Goal: Task Accomplishment & Management: Complete application form

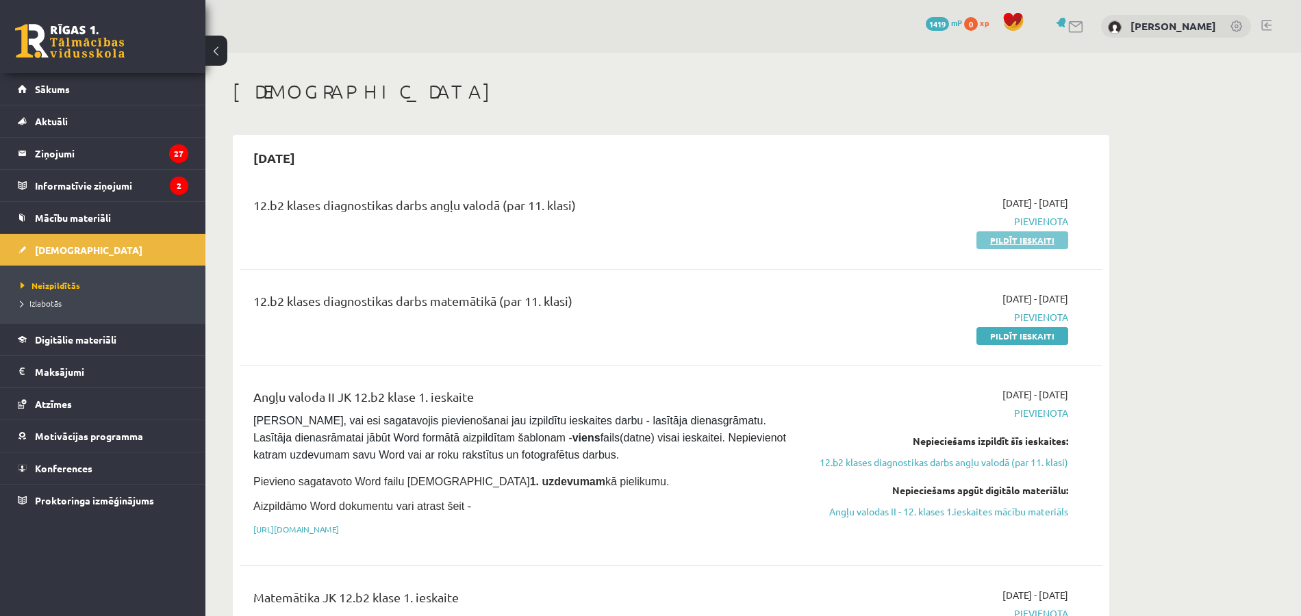
click at [982, 243] on link "Pildīt ieskaiti" at bounding box center [1022, 240] width 92 height 18
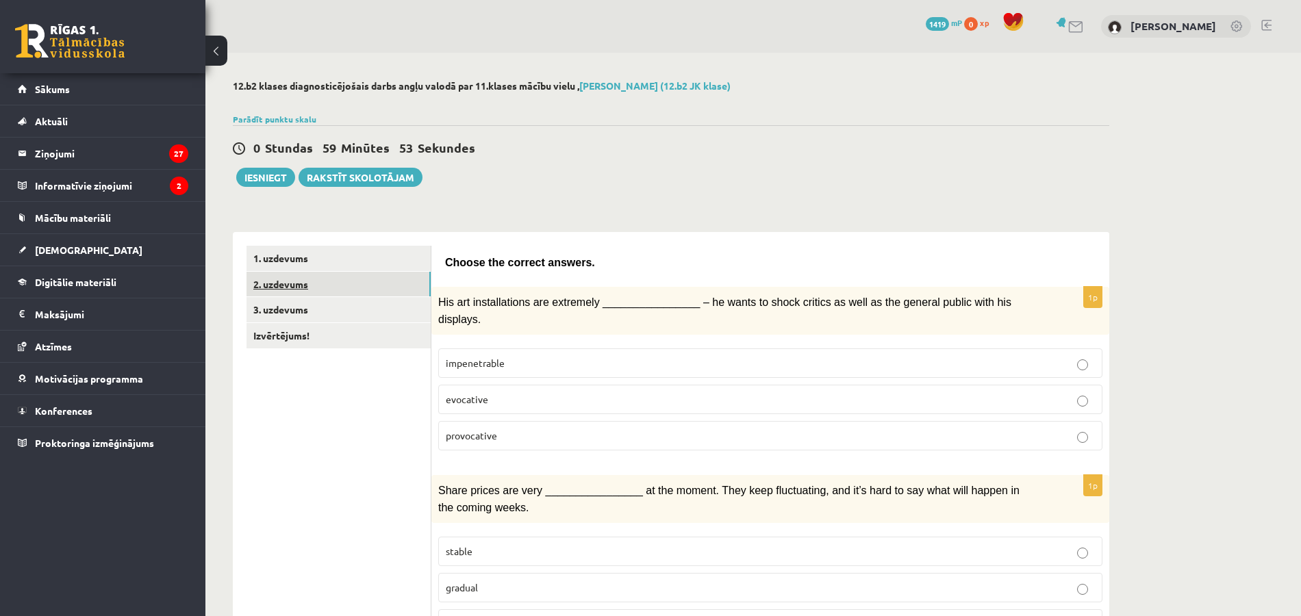
click at [378, 277] on link "2. uzdevums" at bounding box center [338, 284] width 184 height 25
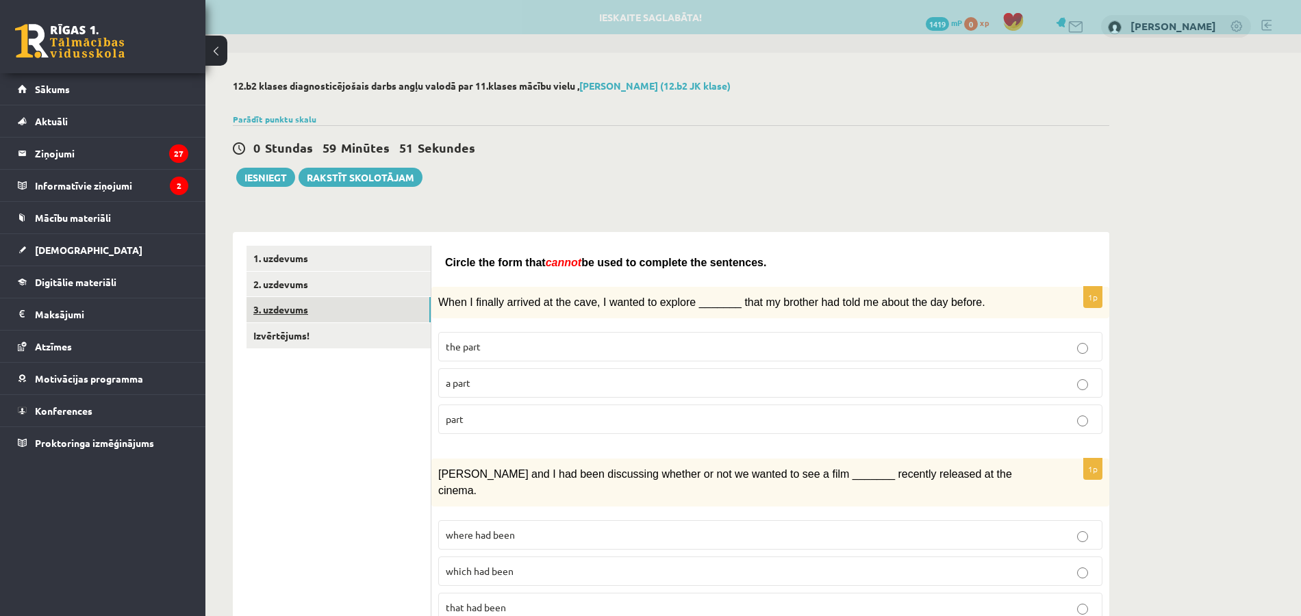
click at [376, 319] on link "3. uzdevums" at bounding box center [338, 309] width 184 height 25
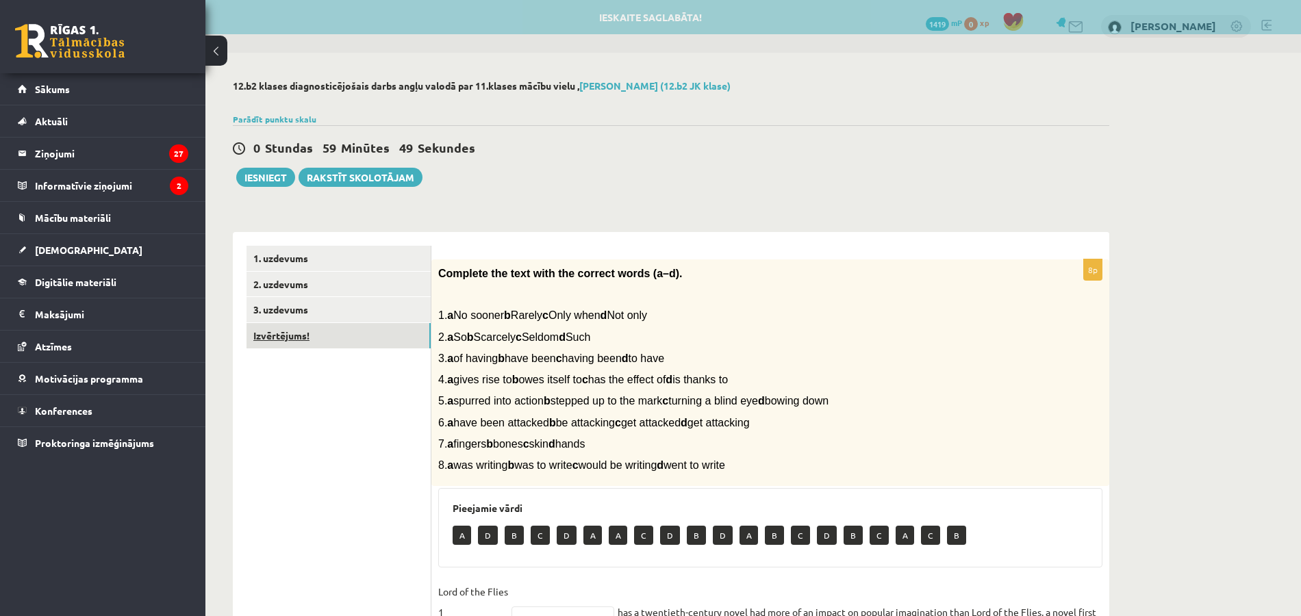
click at [374, 326] on link "Izvērtējums!" at bounding box center [338, 335] width 184 height 25
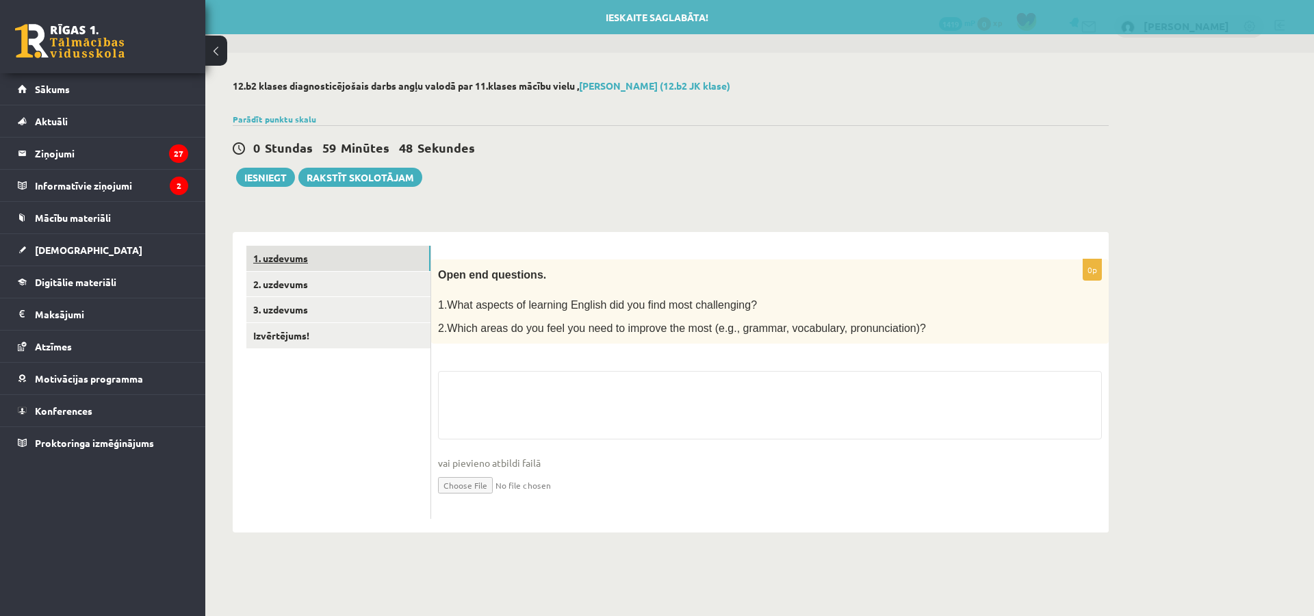
click at [383, 259] on link "1. uzdevums" at bounding box center [338, 258] width 184 height 25
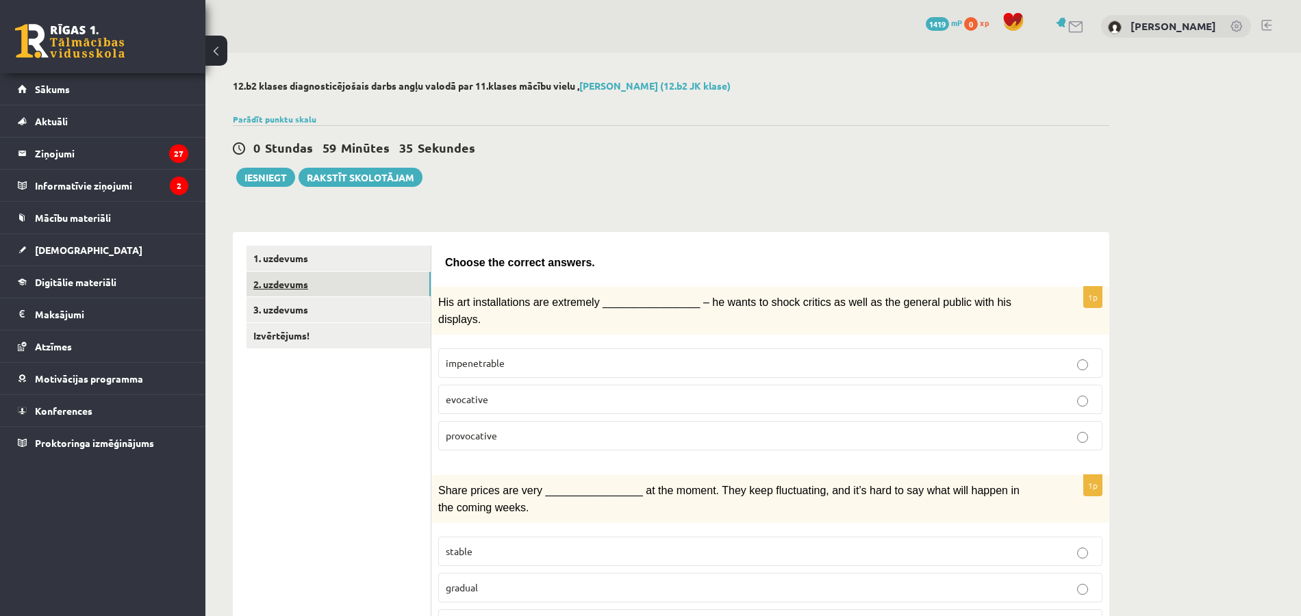
click at [296, 277] on link "2. uzdevums" at bounding box center [338, 284] width 184 height 25
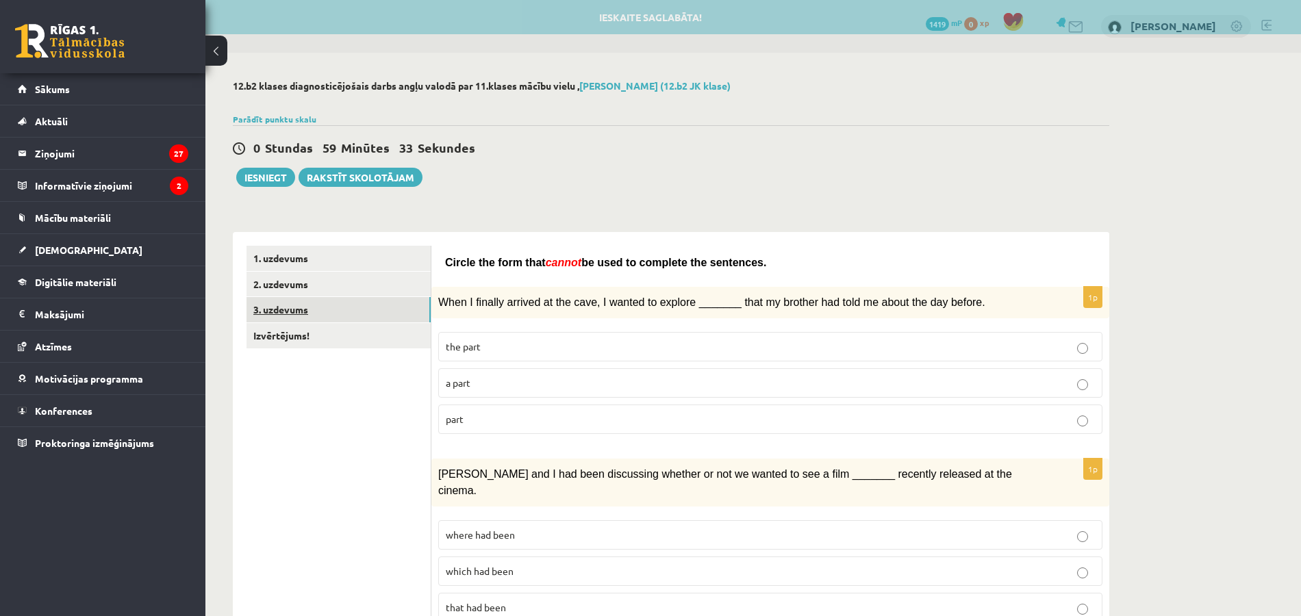
click at [330, 298] on link "3. uzdevums" at bounding box center [338, 309] width 184 height 25
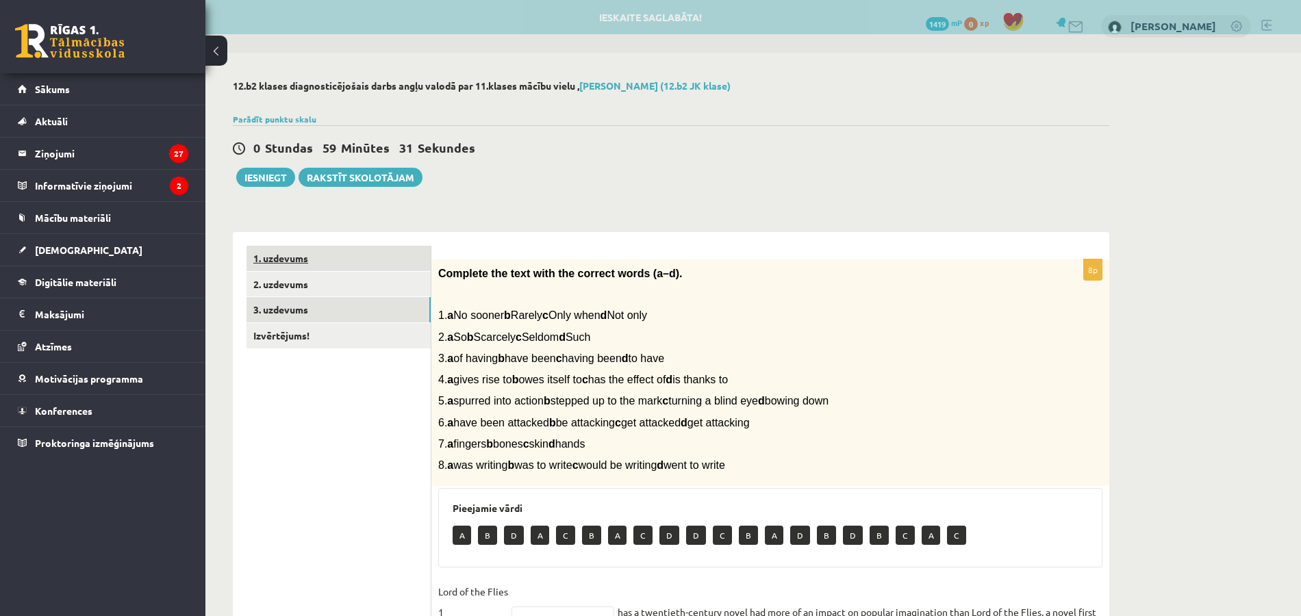
click at [335, 263] on link "1. uzdevums" at bounding box center [338, 258] width 184 height 25
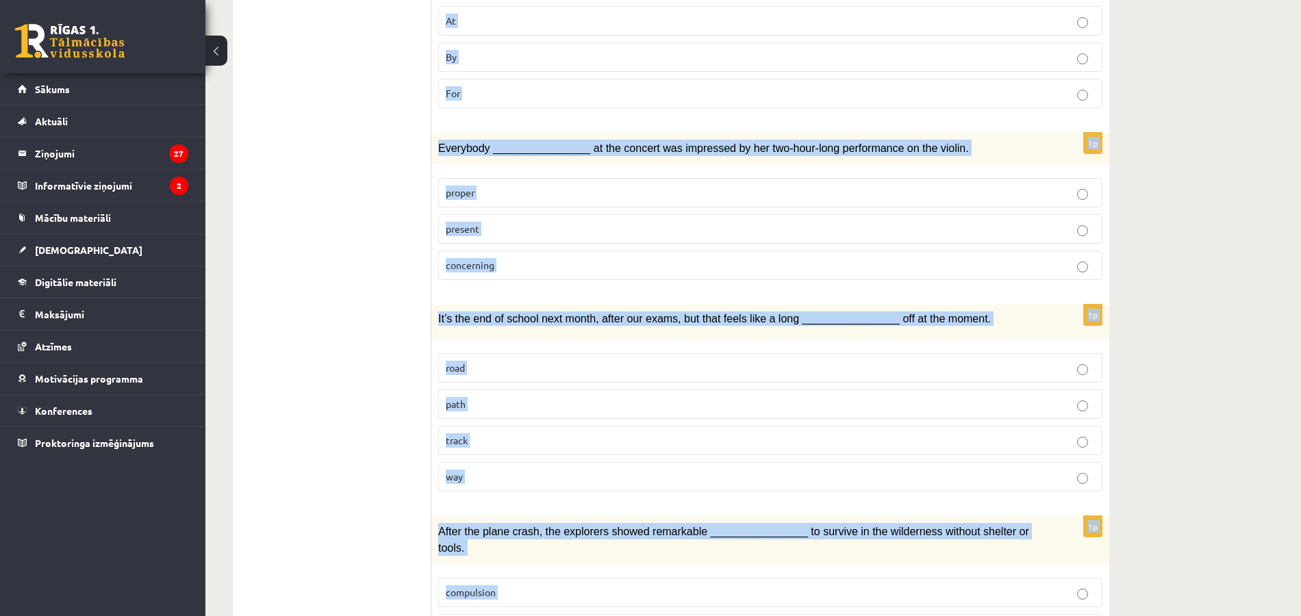
scroll to position [1865, 0]
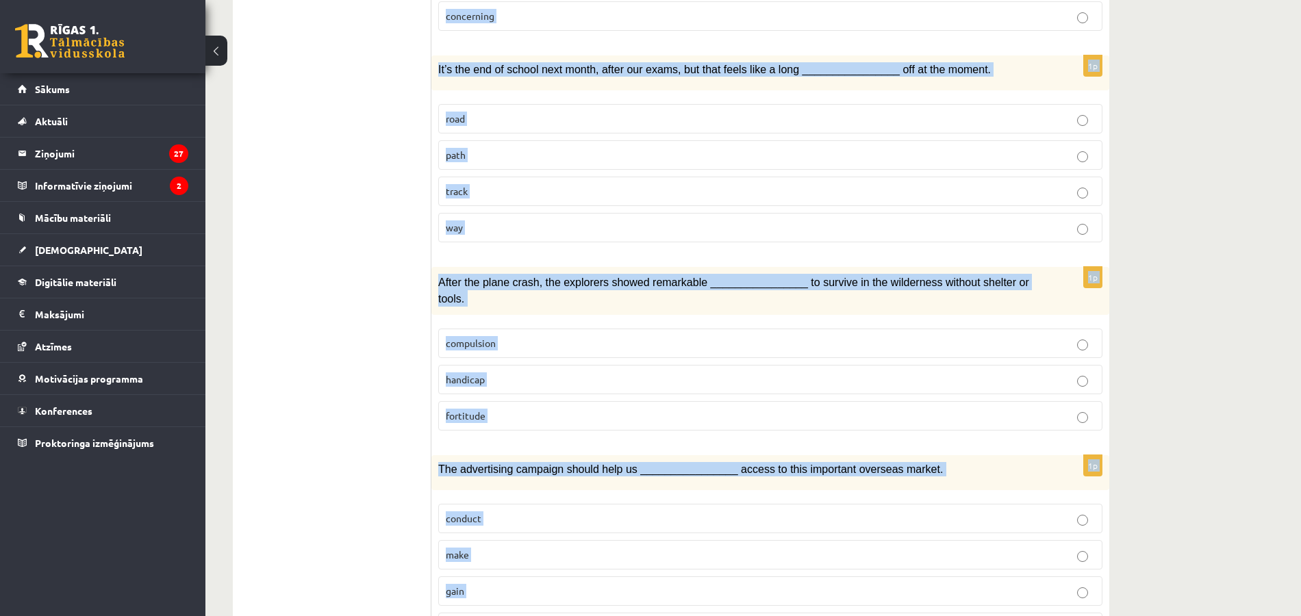
drag, startPoint x: 445, startPoint y: 261, endPoint x: 553, endPoint y: 626, distance: 380.6
copy form "Choose the correct answers. 1p His art installations are extremely ____________…"
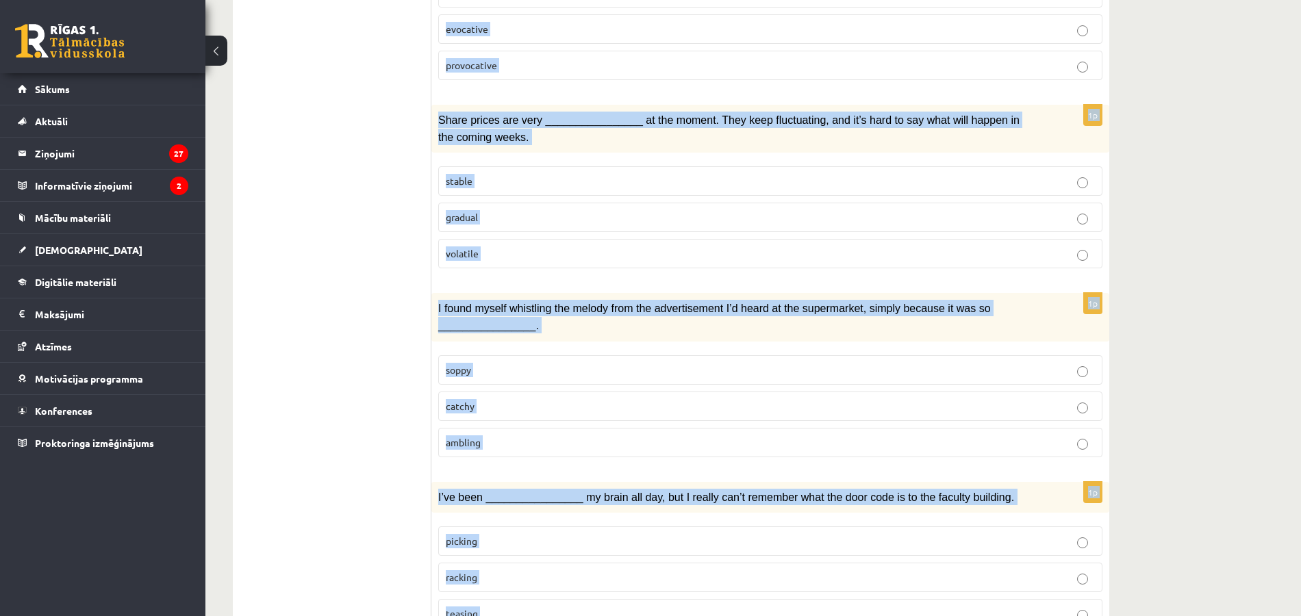
scroll to position [0, 0]
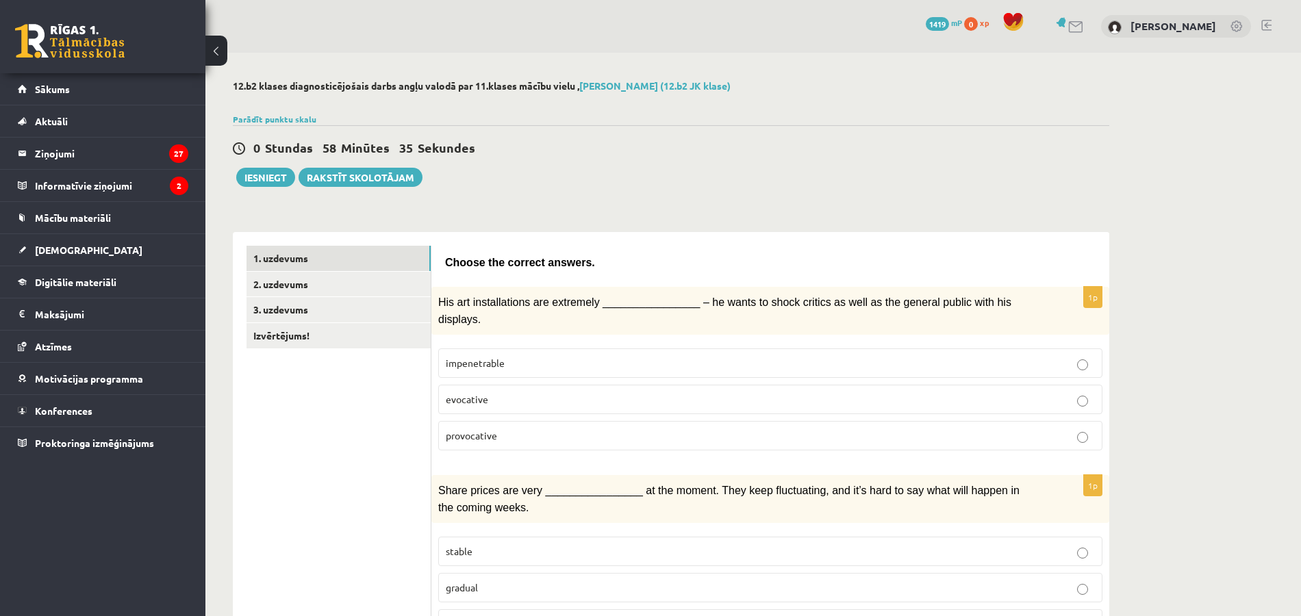
click at [923, 429] on p "provocative" at bounding box center [770, 436] width 649 height 14
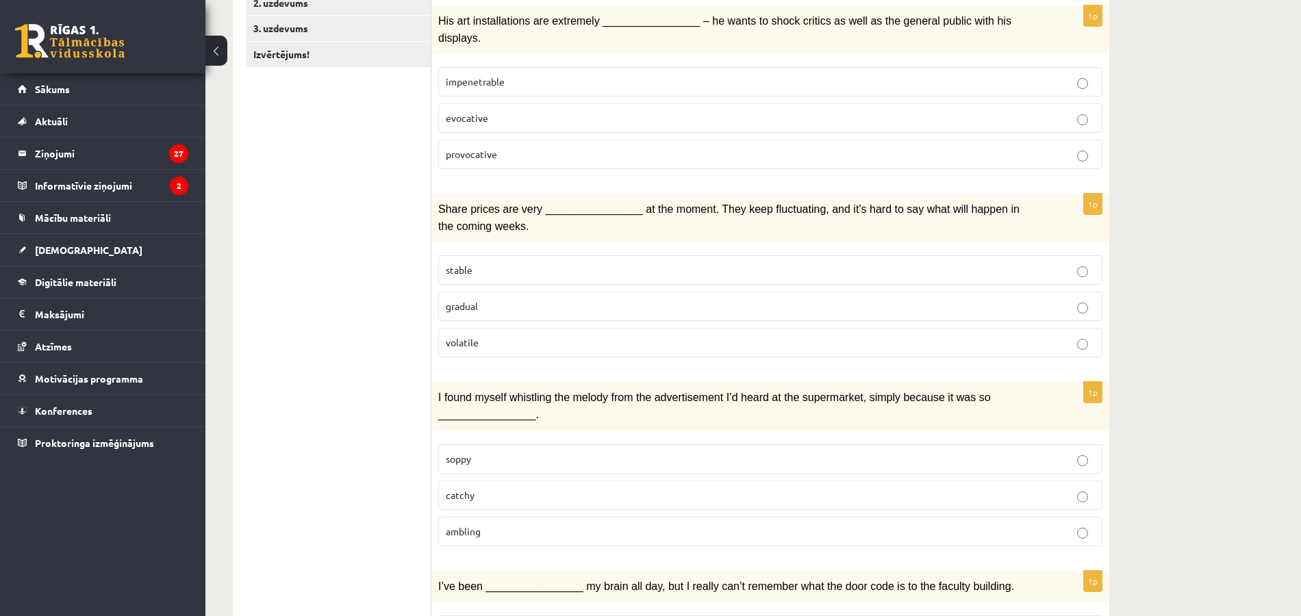
scroll to position [285, 0]
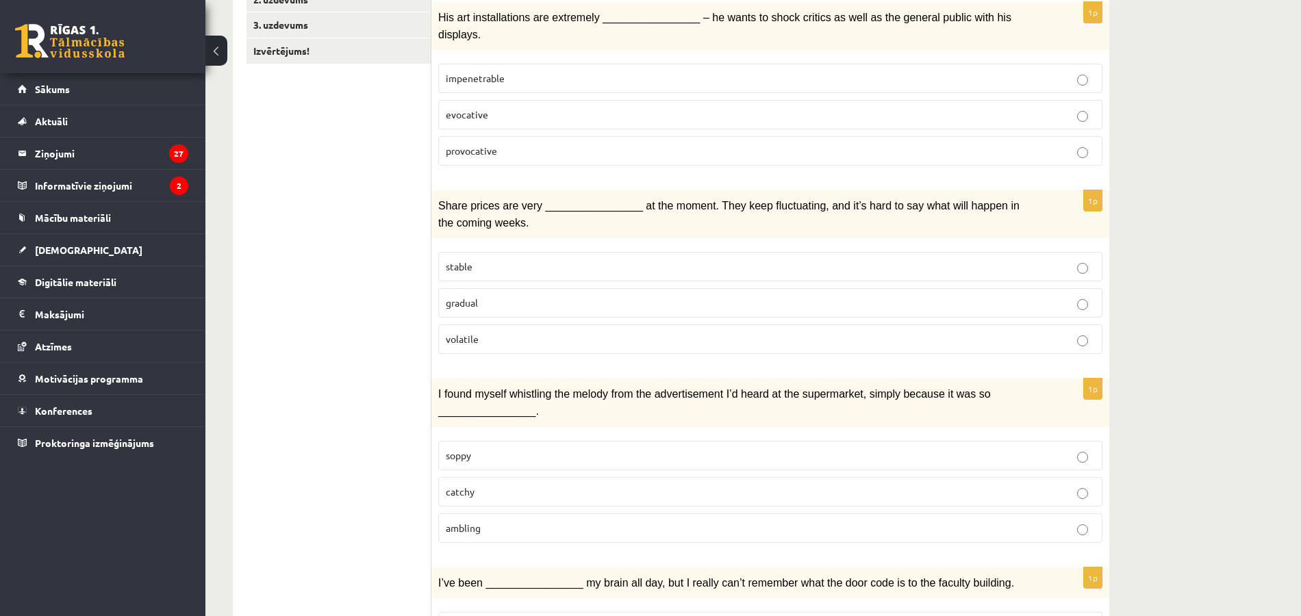
click at [740, 324] on label "volatile" at bounding box center [770, 338] width 664 height 29
click at [683, 485] on p "catchy" at bounding box center [770, 492] width 649 height 14
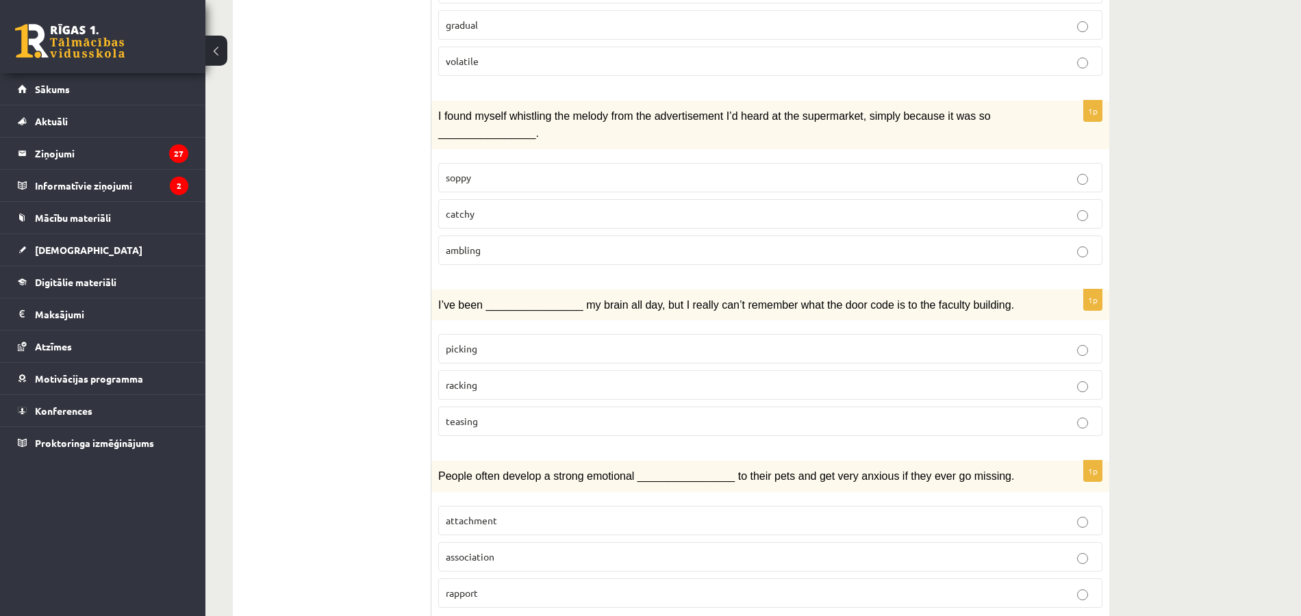
scroll to position [567, 0]
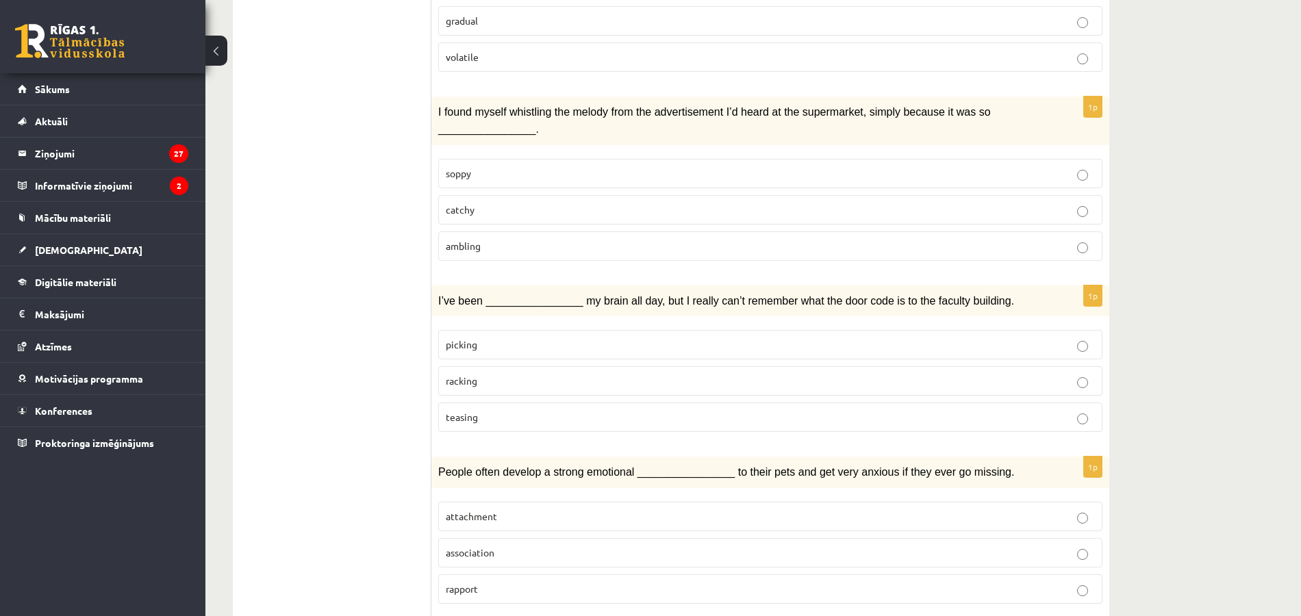
click at [468, 374] on span "racking" at bounding box center [461, 380] width 31 height 12
click at [476, 510] on span "attachment" at bounding box center [471, 516] width 51 height 12
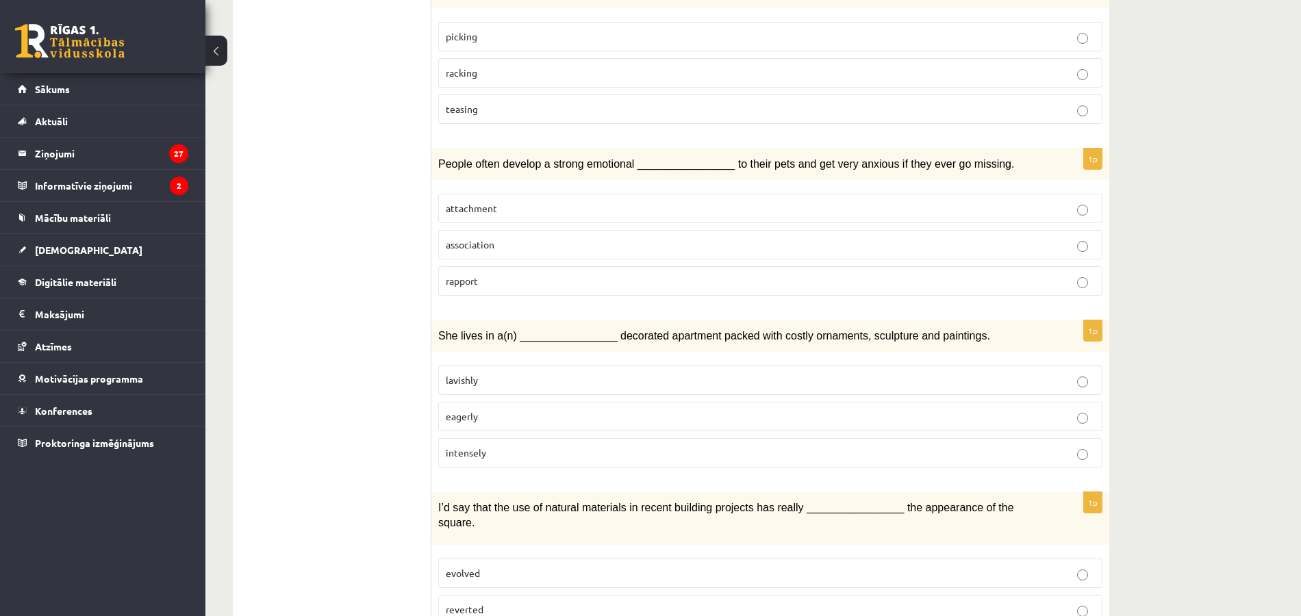
scroll to position [883, 0]
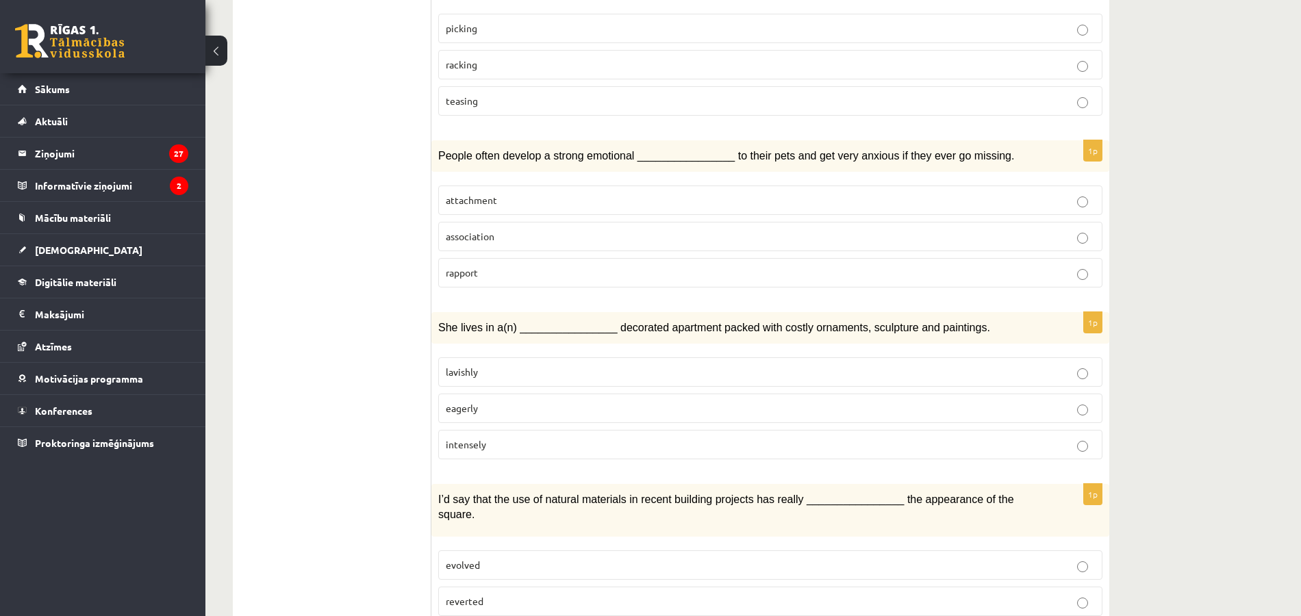
click at [856, 365] on p "lavishly" at bounding box center [770, 372] width 649 height 14
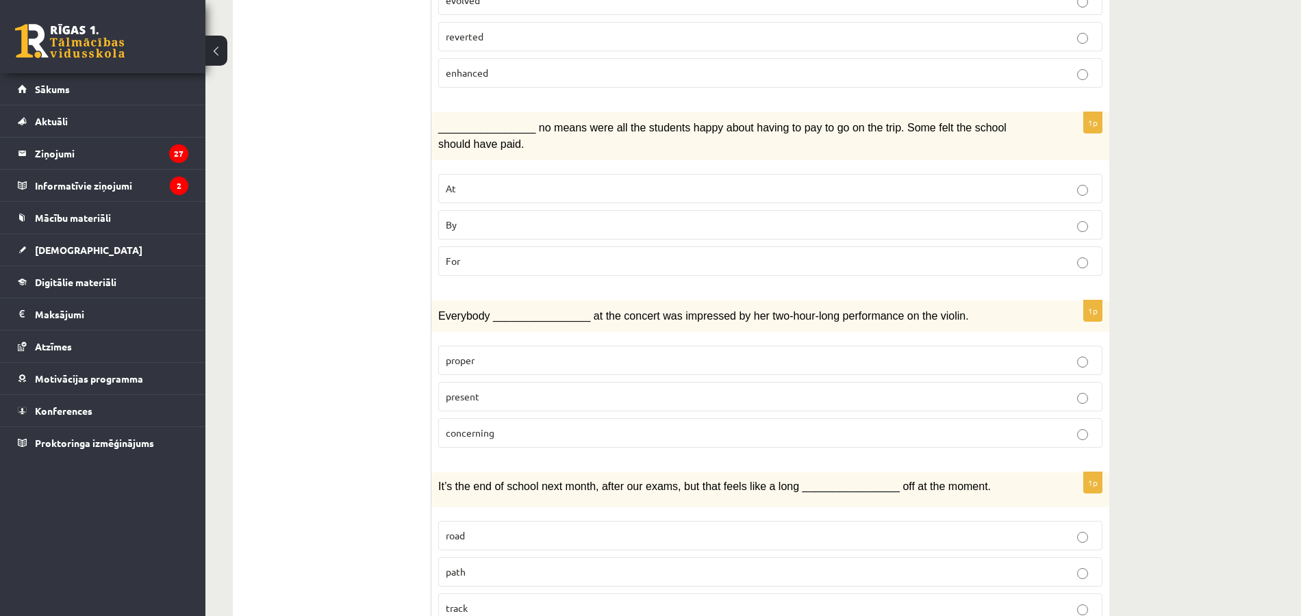
scroll to position [1432, 0]
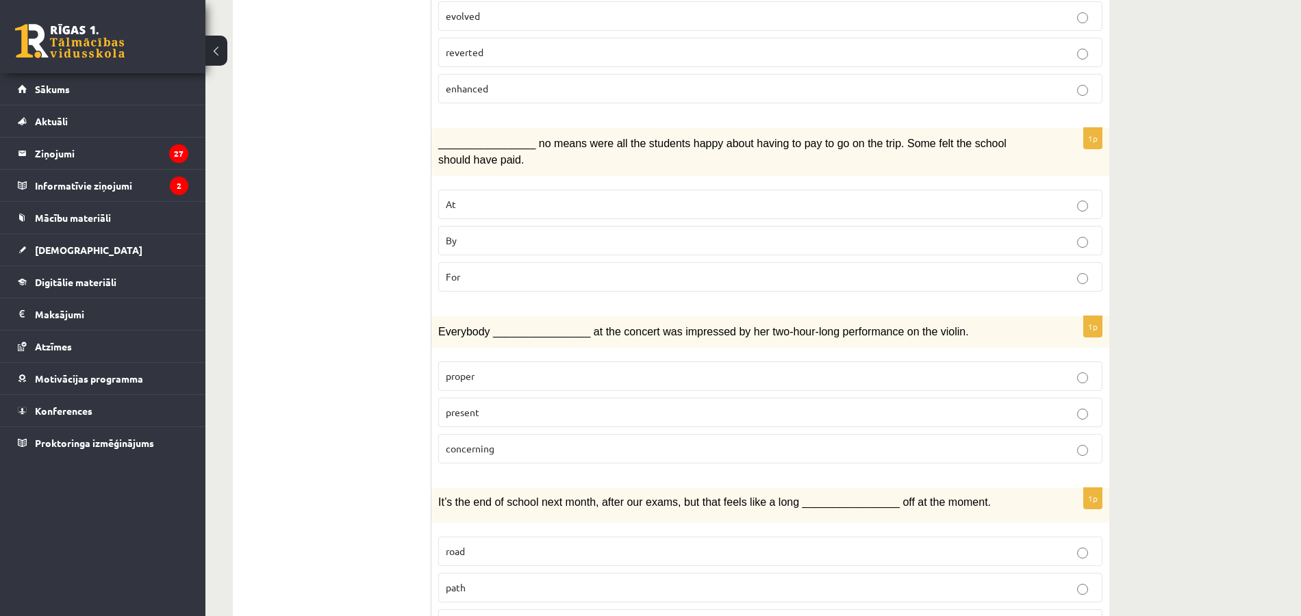
click at [512, 233] on p "By" at bounding box center [770, 240] width 649 height 14
click at [522, 398] on label "present" at bounding box center [770, 412] width 664 height 29
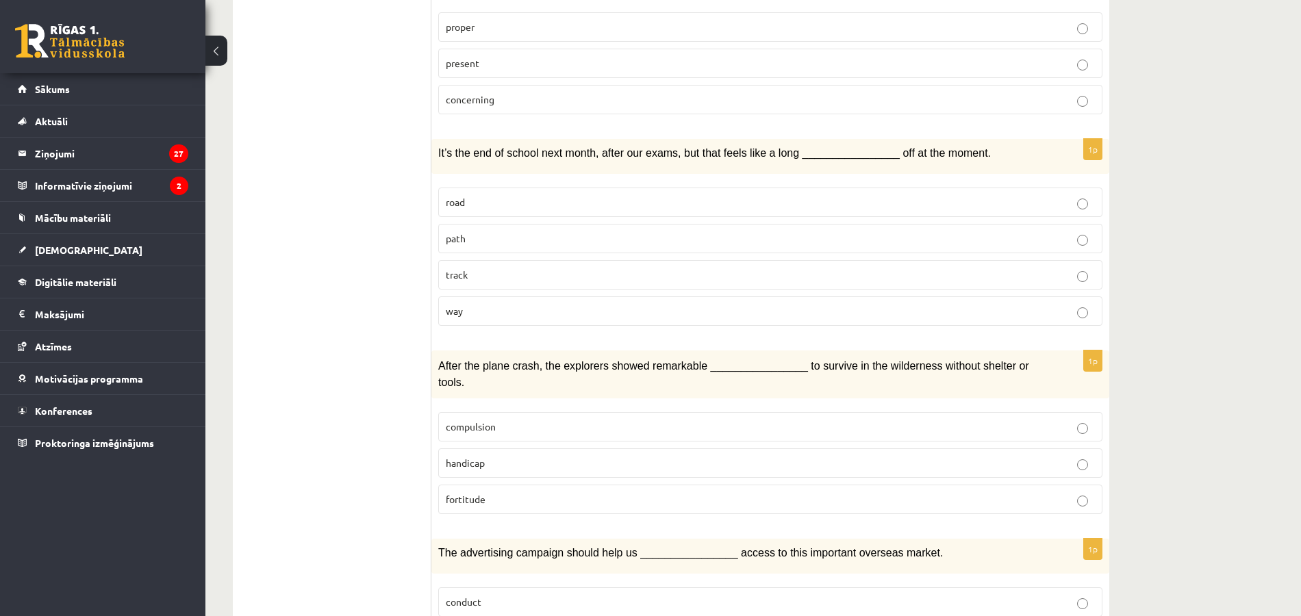
scroll to position [1783, 0]
click at [483, 302] on p "way" at bounding box center [770, 309] width 649 height 14
click at [574, 490] on p "fortitude" at bounding box center [770, 497] width 649 height 14
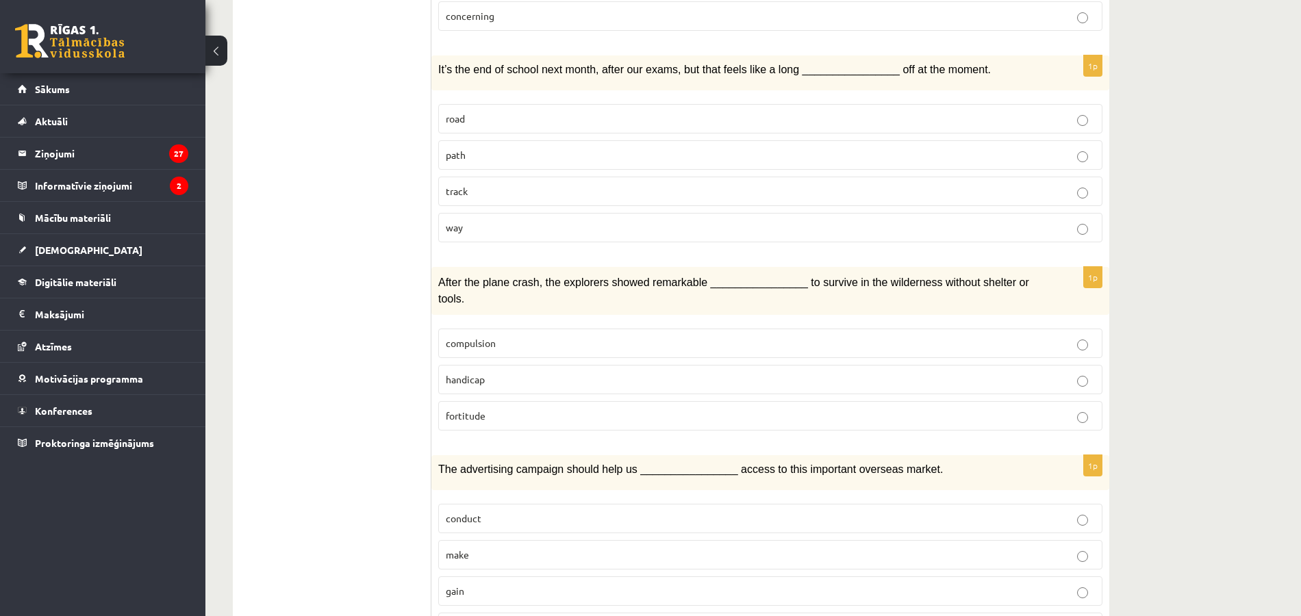
click at [879, 584] on p "gain" at bounding box center [770, 591] width 649 height 14
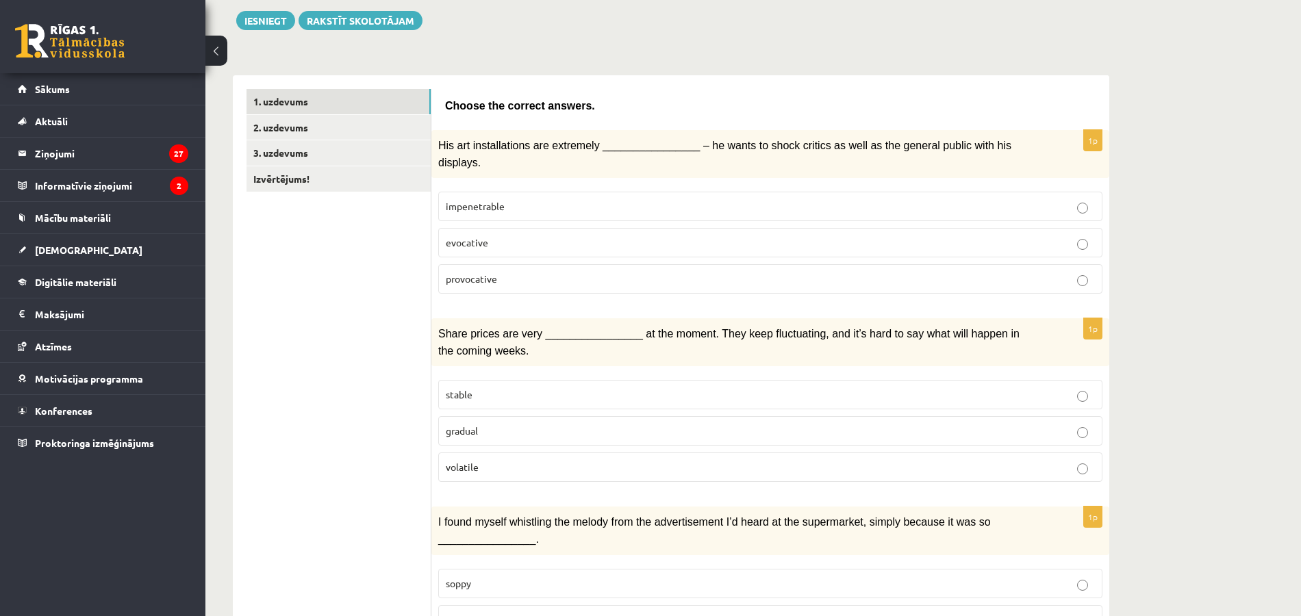
scroll to position [0, 0]
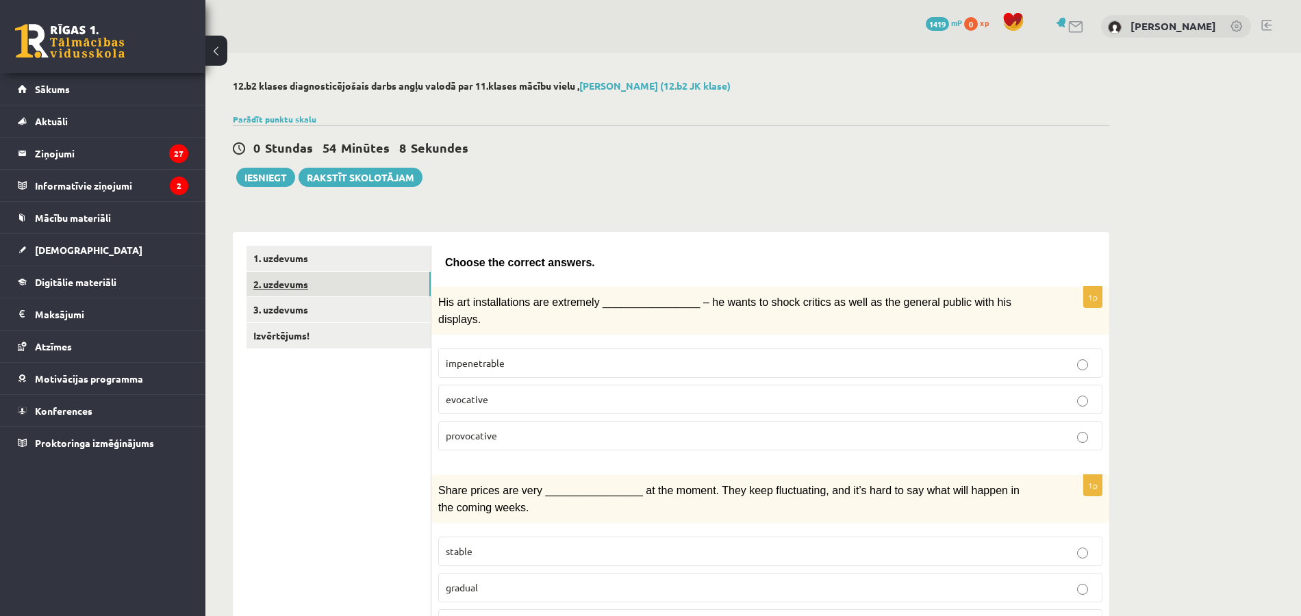
click at [378, 281] on link "2. uzdevums" at bounding box center [338, 284] width 184 height 25
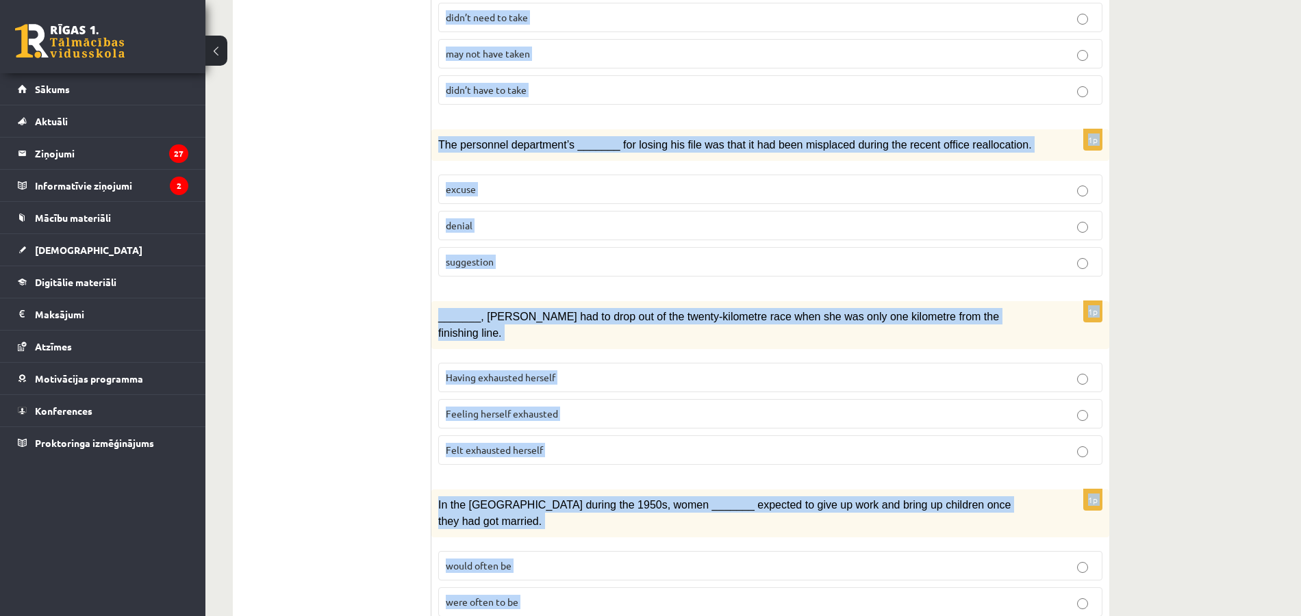
scroll to position [1391, 0]
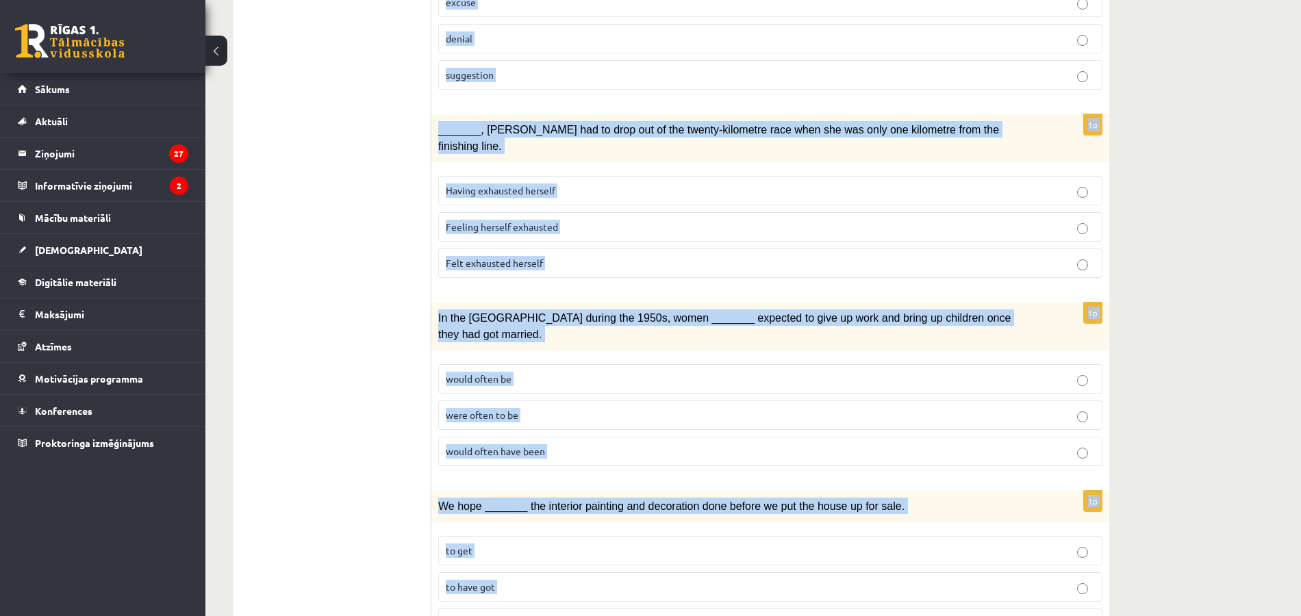
drag, startPoint x: 442, startPoint y: 227, endPoint x: 652, endPoint y: 659, distance: 480.7
copy form "When I finally arrived at the cave, I wanted to explore _______ that my brother…"
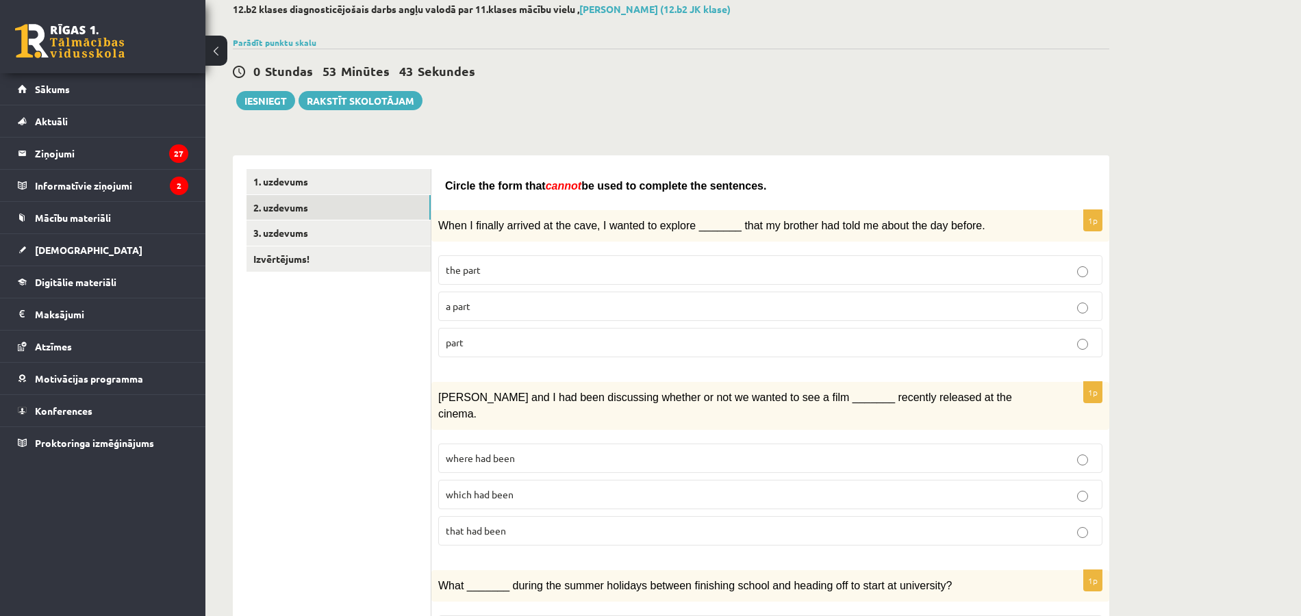
scroll to position [86, 0]
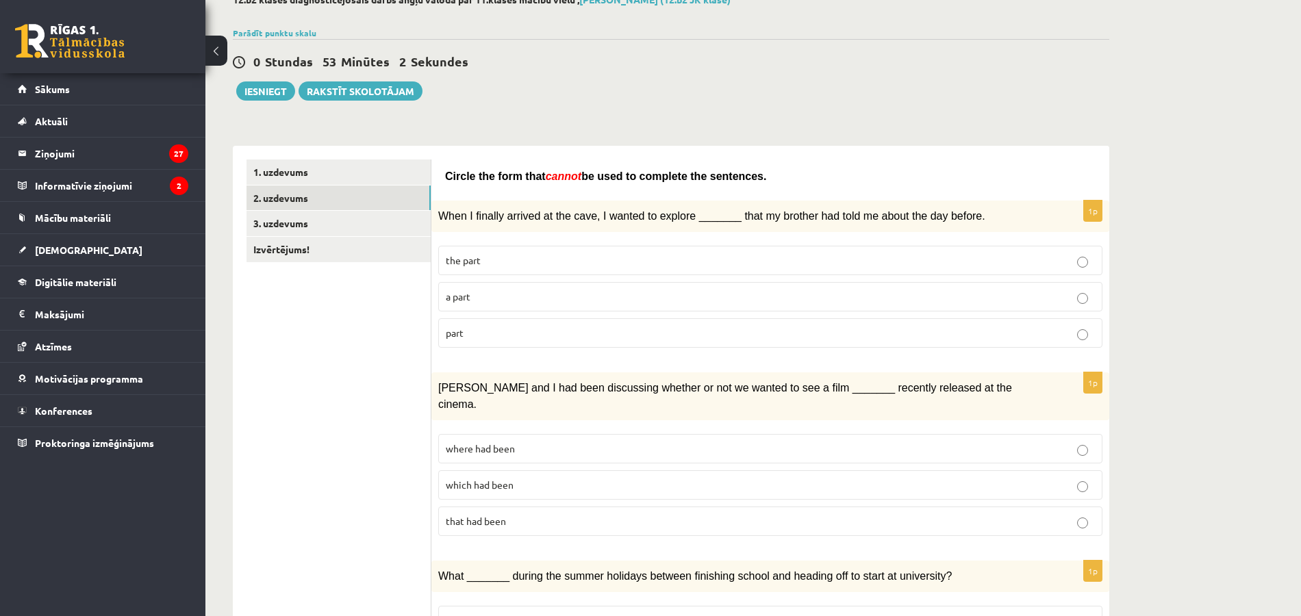
click at [1046, 326] on p "part" at bounding box center [770, 333] width 649 height 14
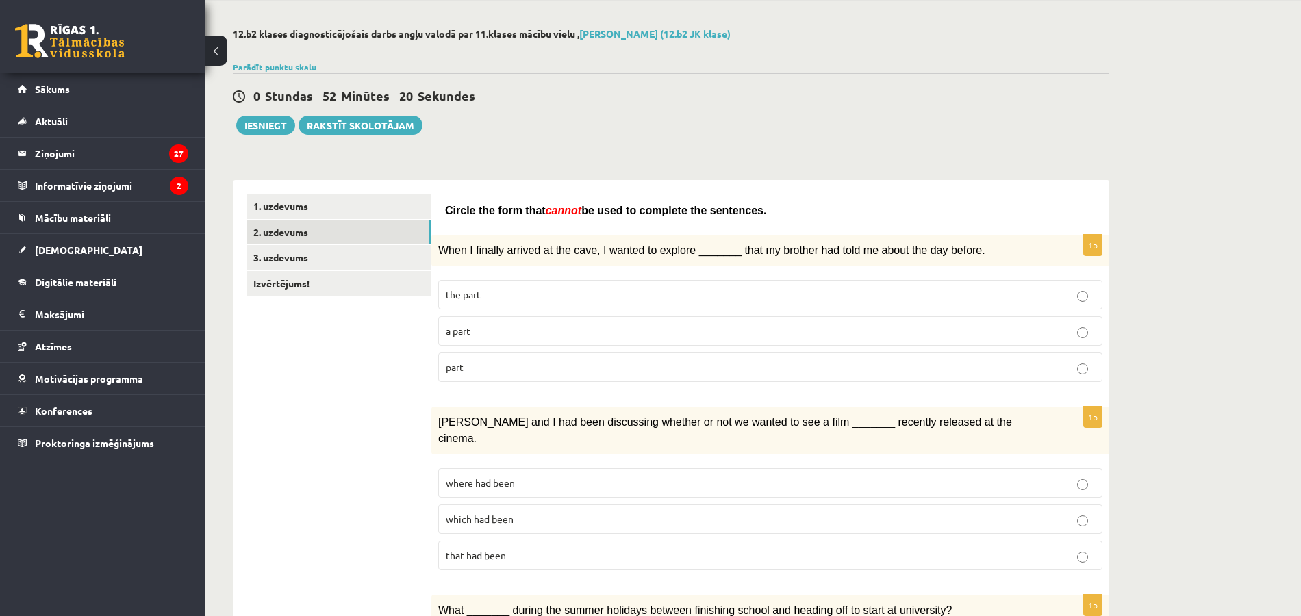
scroll to position [53, 0]
drag, startPoint x: 444, startPoint y: 204, endPoint x: 791, endPoint y: 179, distance: 348.0
copy span "Circle the form that cannot be used to complete the sentences."
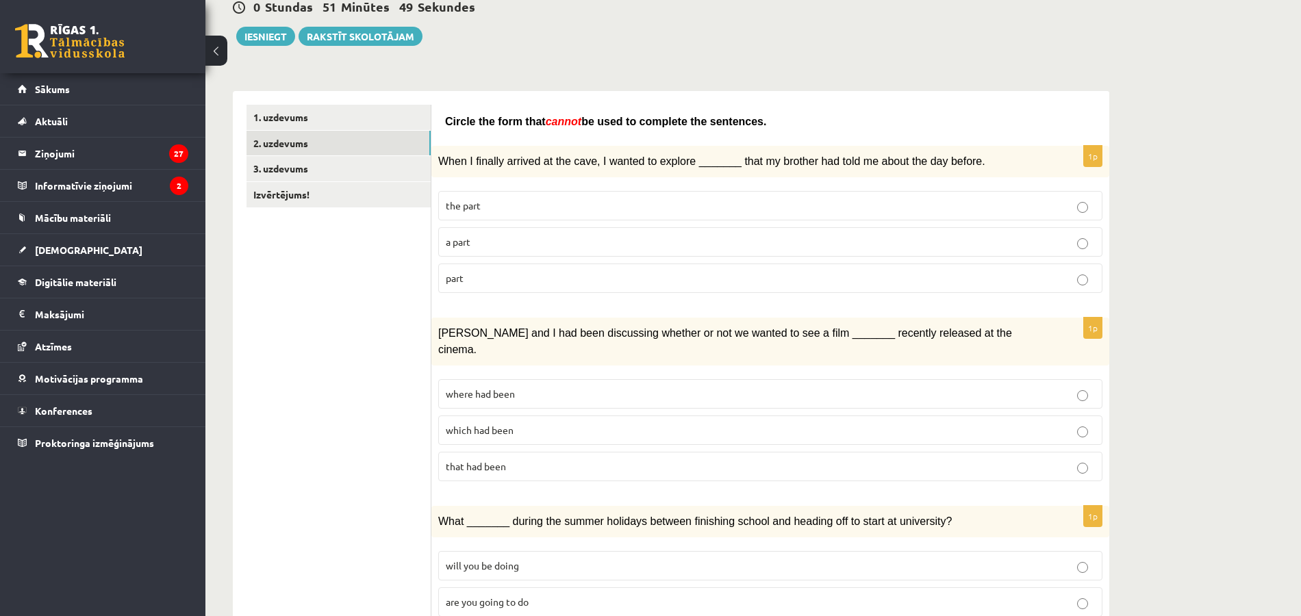
scroll to position [186, 0]
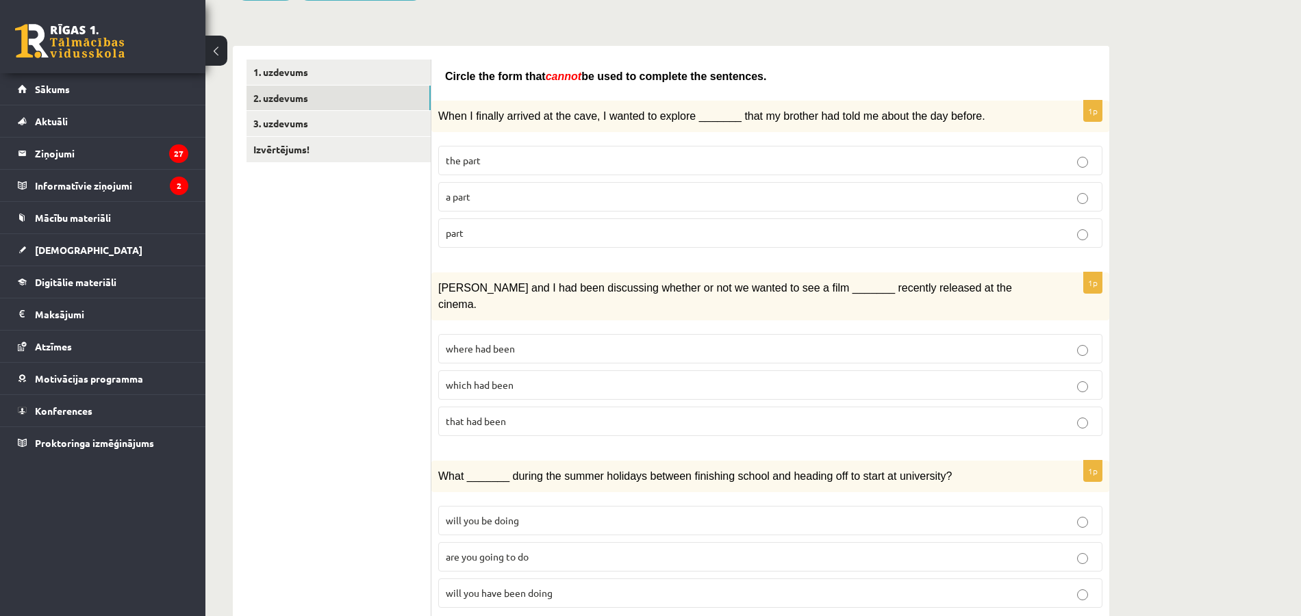
click at [877, 336] on label "where had been" at bounding box center [770, 348] width 664 height 29
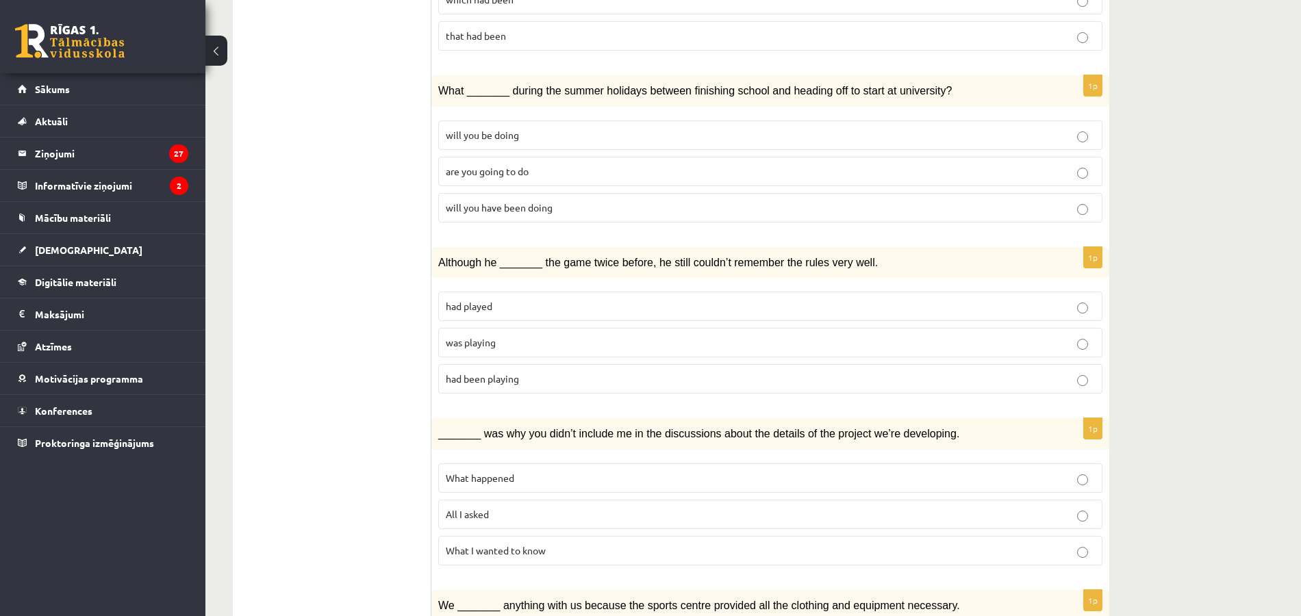
scroll to position [567, 0]
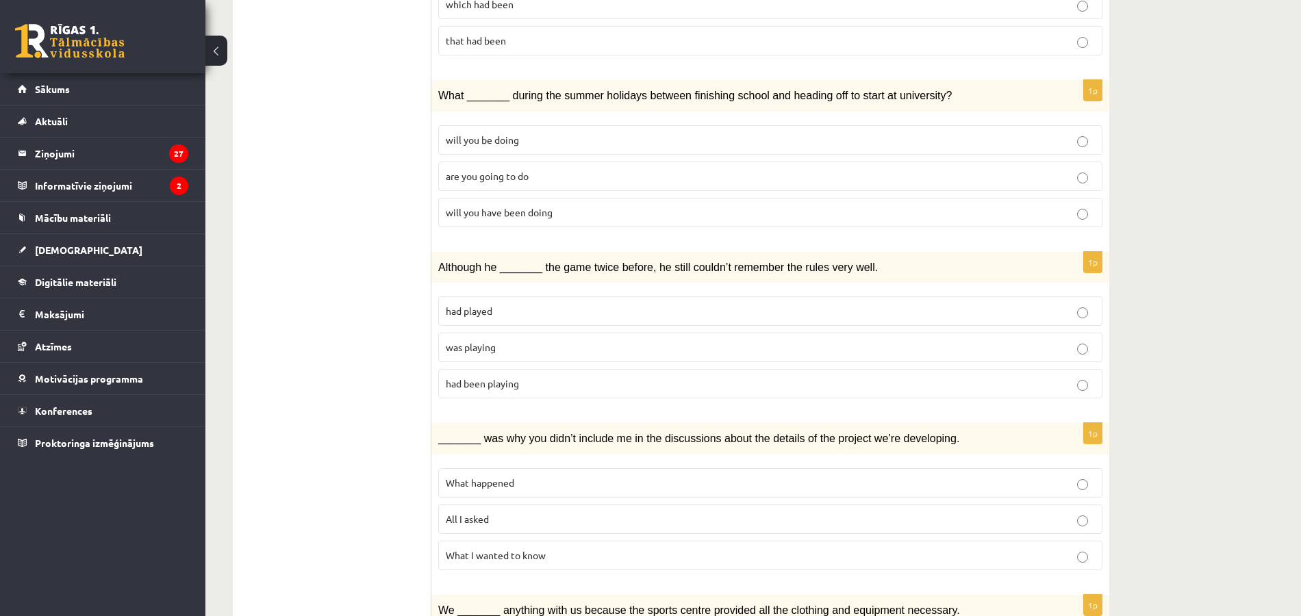
click at [568, 133] on p "will you be doing" at bounding box center [770, 140] width 649 height 14
click at [582, 205] on p "will you have been doing" at bounding box center [770, 212] width 649 height 14
click at [500, 340] on p "was playing" at bounding box center [770, 347] width 649 height 14
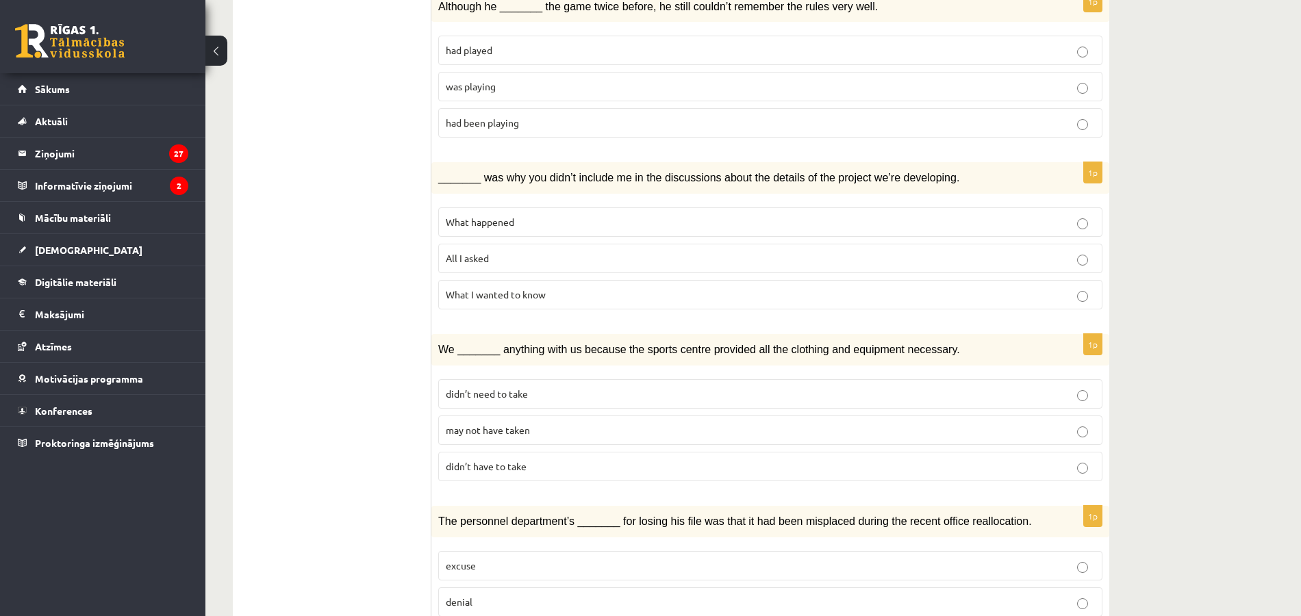
scroll to position [834, 0]
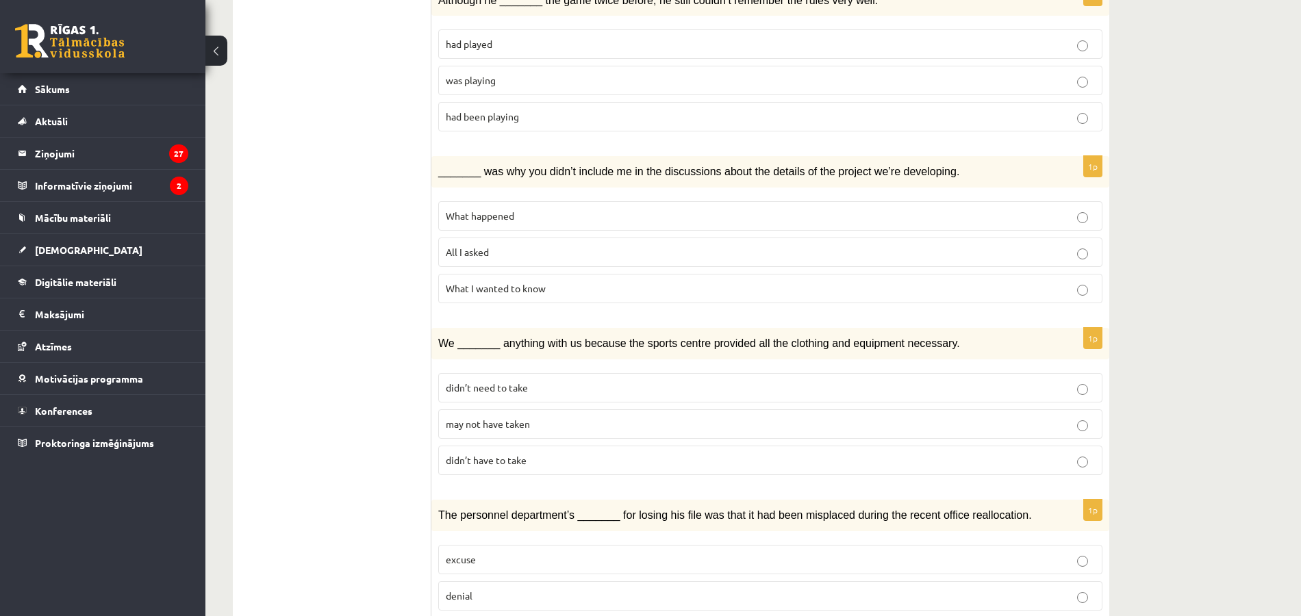
click at [727, 209] on p "What happened" at bounding box center [770, 216] width 649 height 14
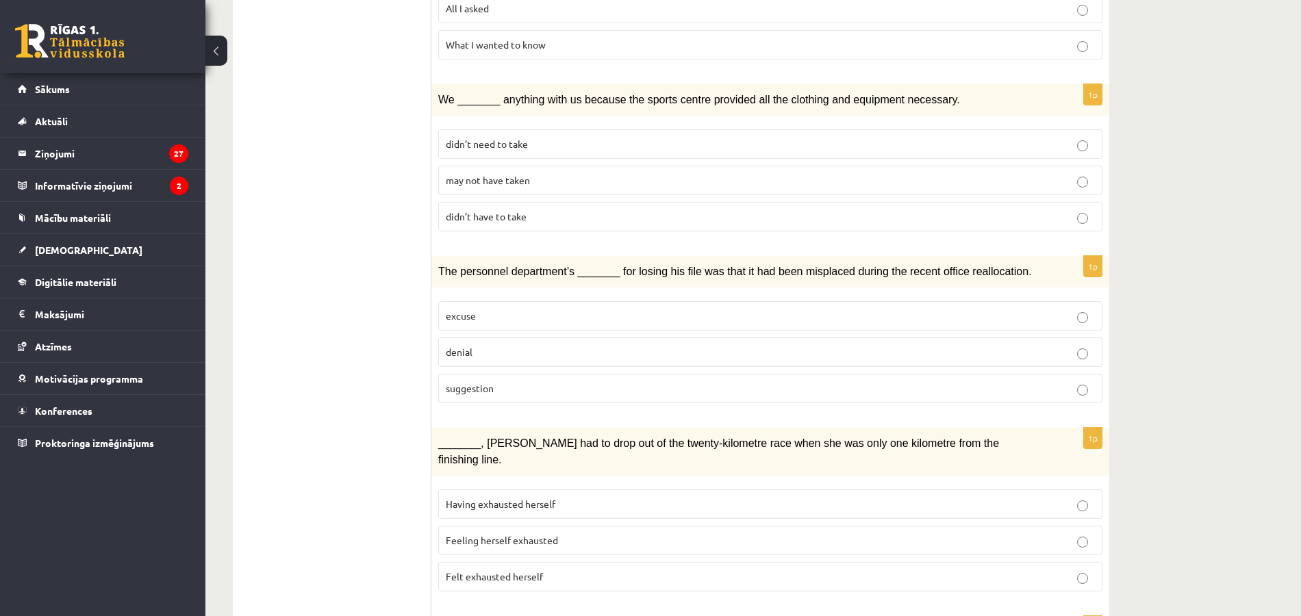
scroll to position [1080, 0]
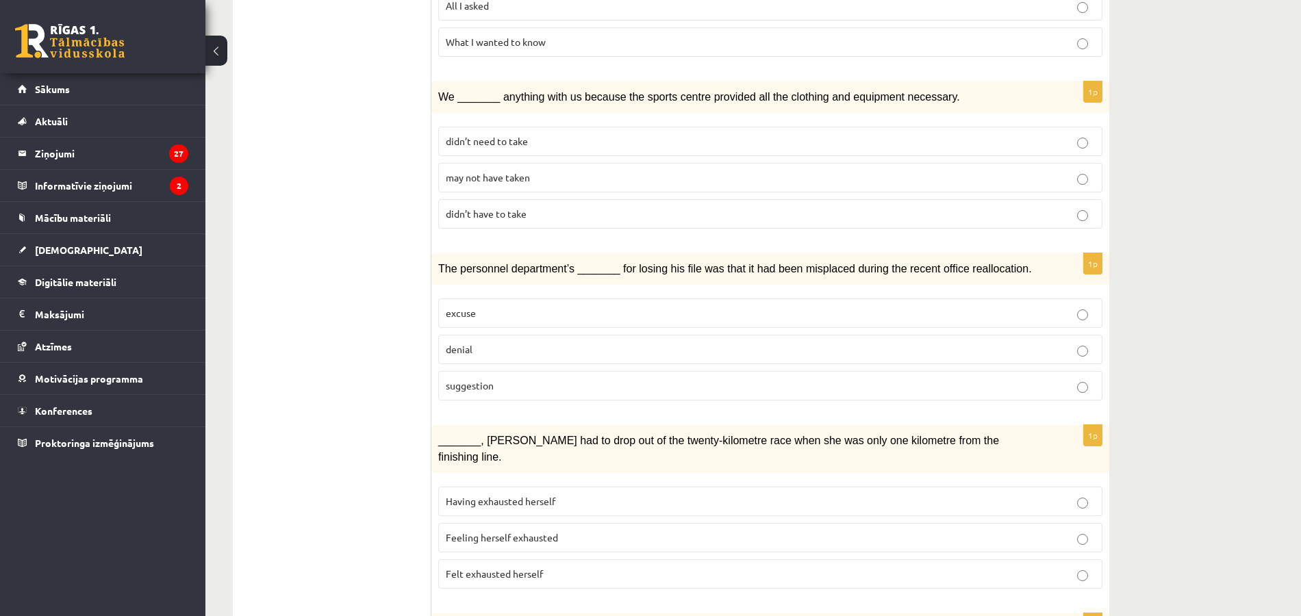
click at [536, 170] on p "may not have taken" at bounding box center [770, 177] width 649 height 14
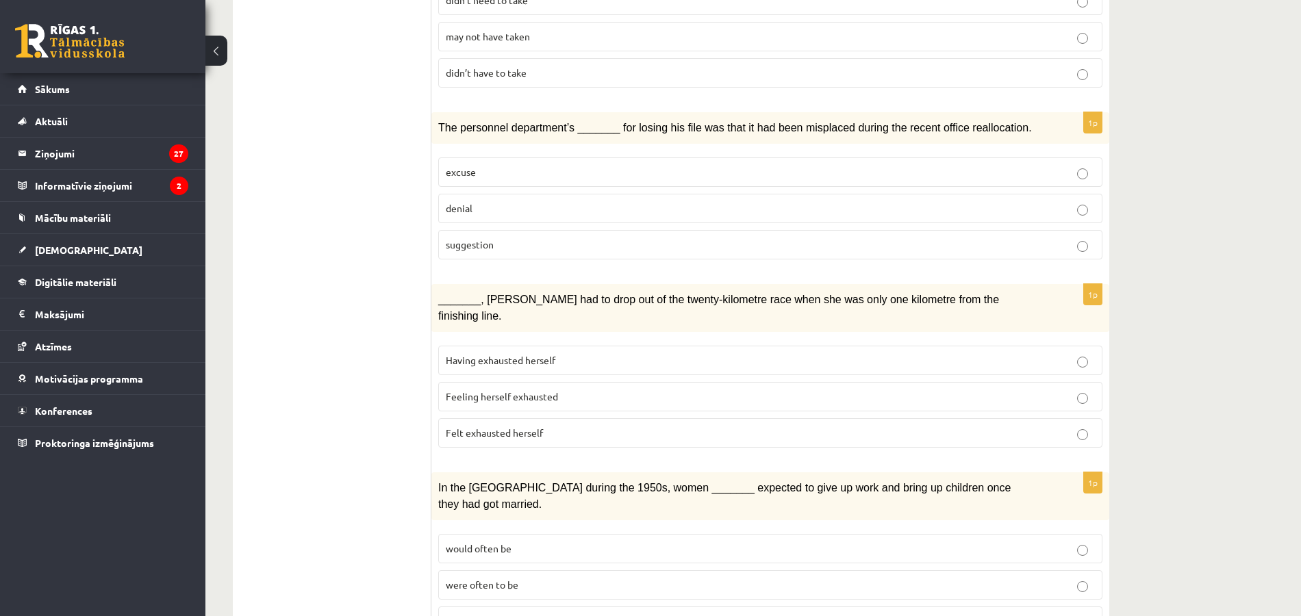
scroll to position [1220, 0]
click at [516, 203] on p "denial" at bounding box center [770, 210] width 649 height 14
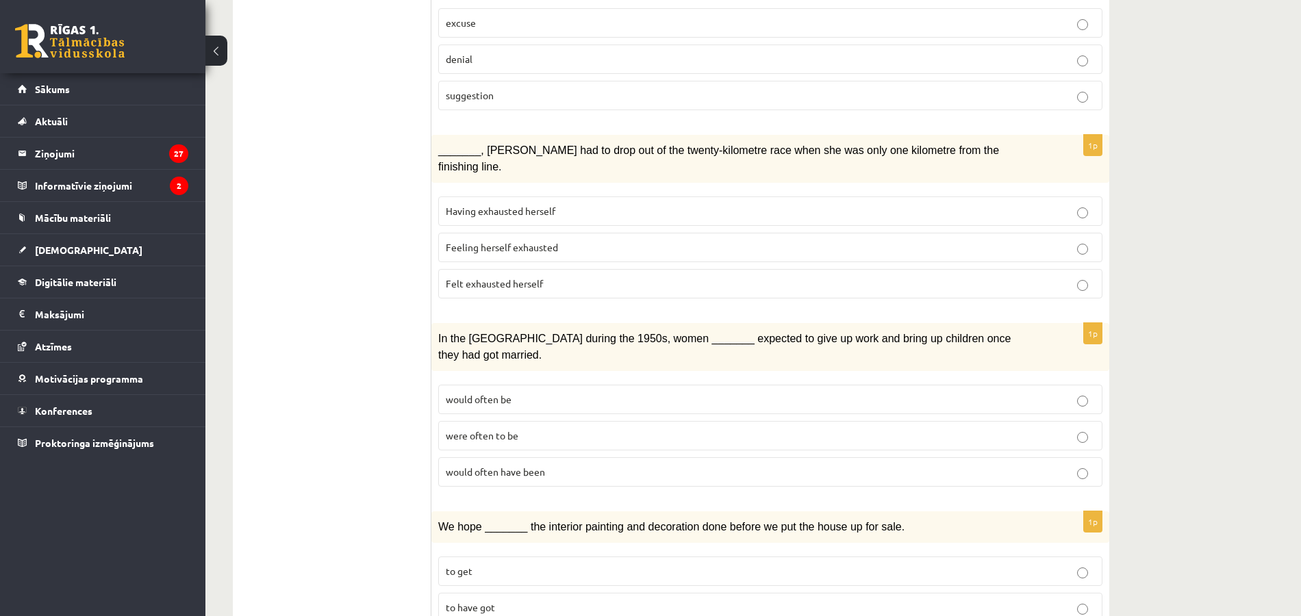
scroll to position [1391, 0]
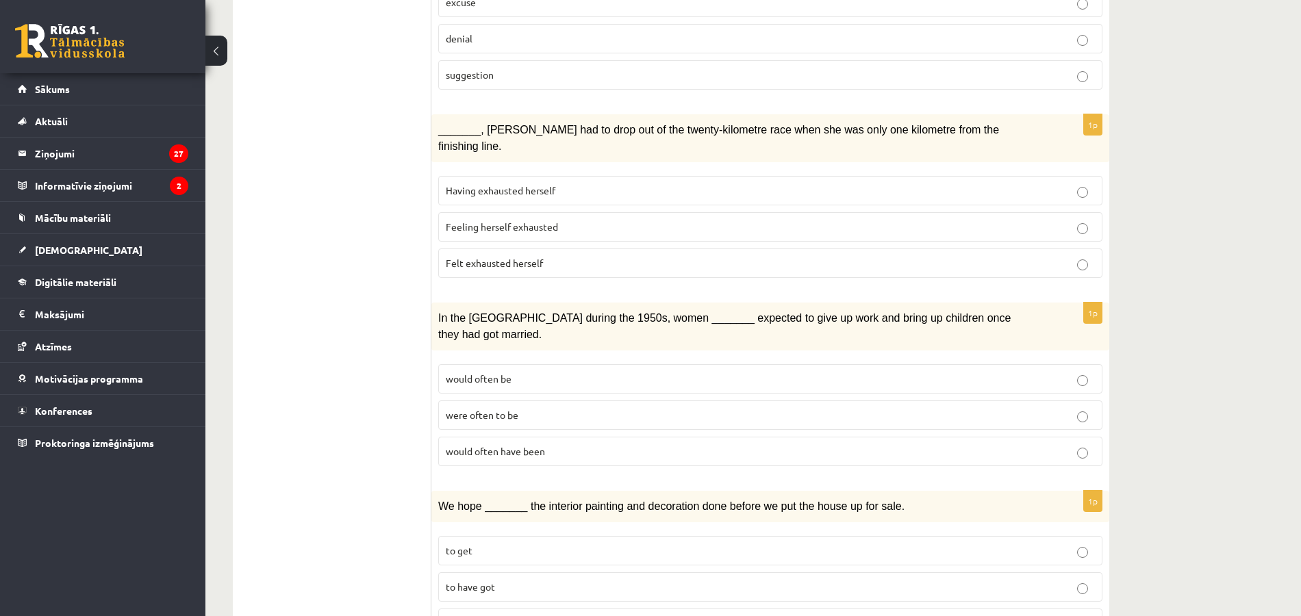
click at [522, 257] on span "Felt exhausted herself" at bounding box center [494, 263] width 97 height 12
click at [666, 400] on label "were often to be" at bounding box center [770, 414] width 664 height 29
drag, startPoint x: 508, startPoint y: 350, endPoint x: 492, endPoint y: 374, distance: 29.2
click at [492, 374] on fieldset "would often be were often to be would often have been" at bounding box center [770, 413] width 664 height 113
click at [524, 437] on label "would often have been" at bounding box center [770, 451] width 664 height 29
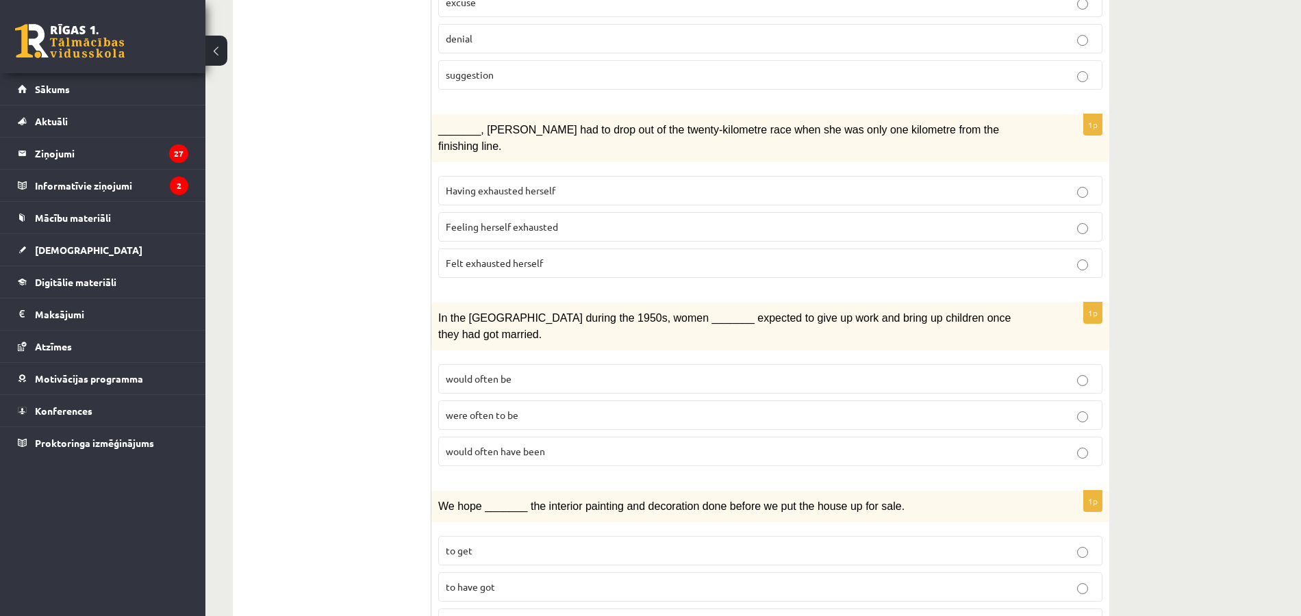
click at [561, 444] on p "would often have been" at bounding box center [770, 451] width 649 height 14
click at [493, 609] on label "to have been" at bounding box center [770, 623] width 664 height 29
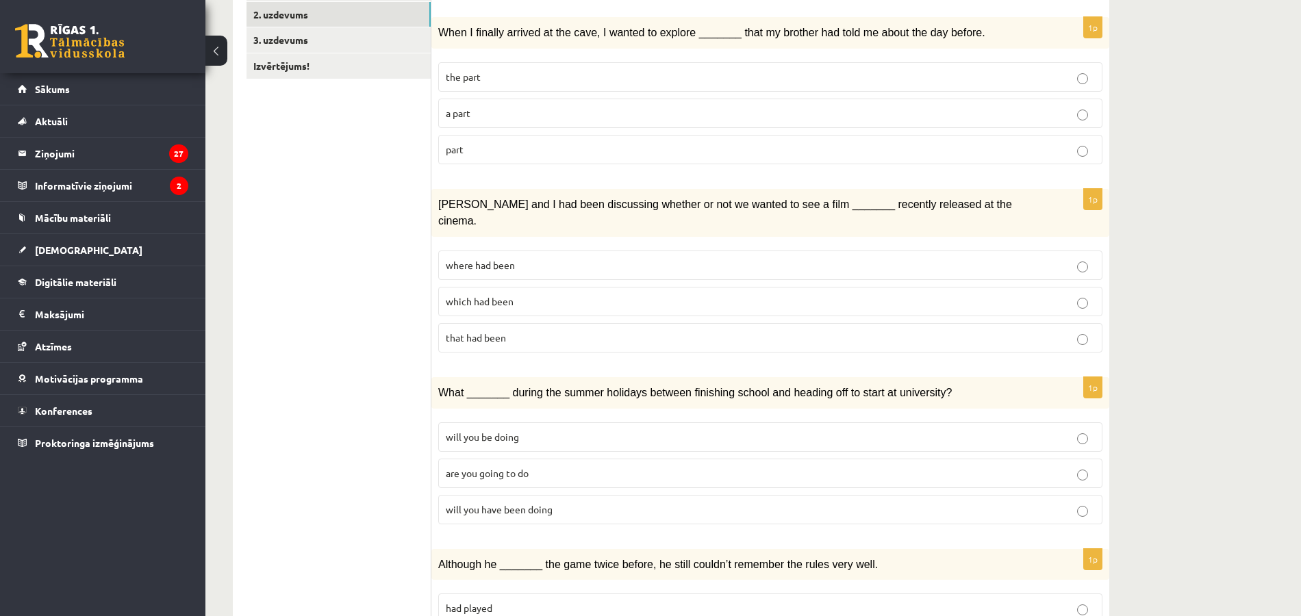
scroll to position [0, 0]
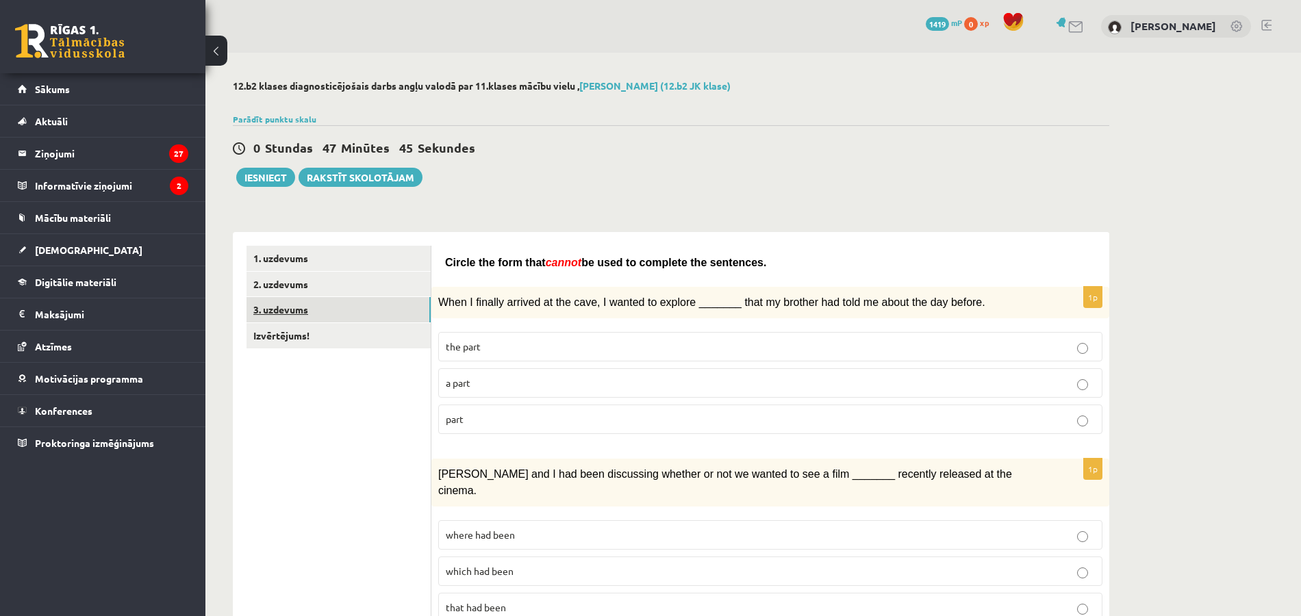
click at [383, 318] on link "3. uzdevums" at bounding box center [338, 309] width 184 height 25
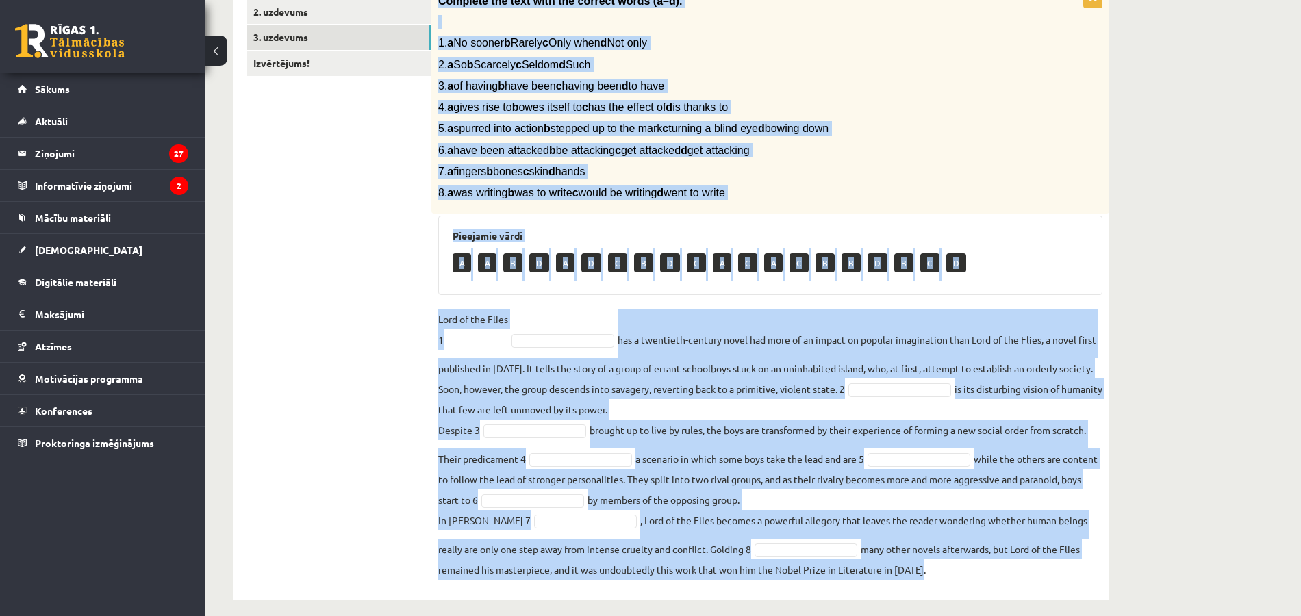
scroll to position [283, 0]
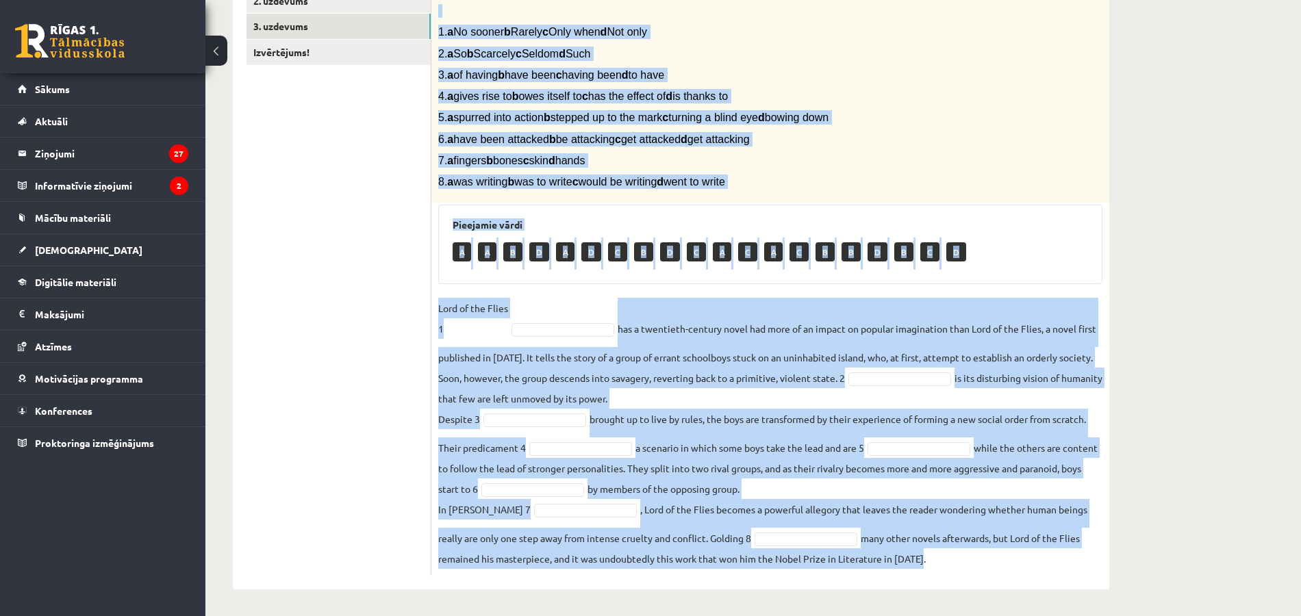
drag, startPoint x: 437, startPoint y: 5, endPoint x: 1036, endPoint y: 640, distance: 872.7
click at [1036, 333] on html "0 Dāvanas 1419 mP 0 xp Agnese Niedra Sākums Aktuāli Kā mācīties eSKOLĀ Kontakti…" at bounding box center [650, 25] width 1301 height 616
copy div "Complete the text with the correct words (a–d). 1. a No sooner b Rarely c Only …"
click at [759, 203] on div "8p Complete the text with the correct words (a–d). 1. a No sooner b Rarely c On…" at bounding box center [770, 276] width 678 height 600
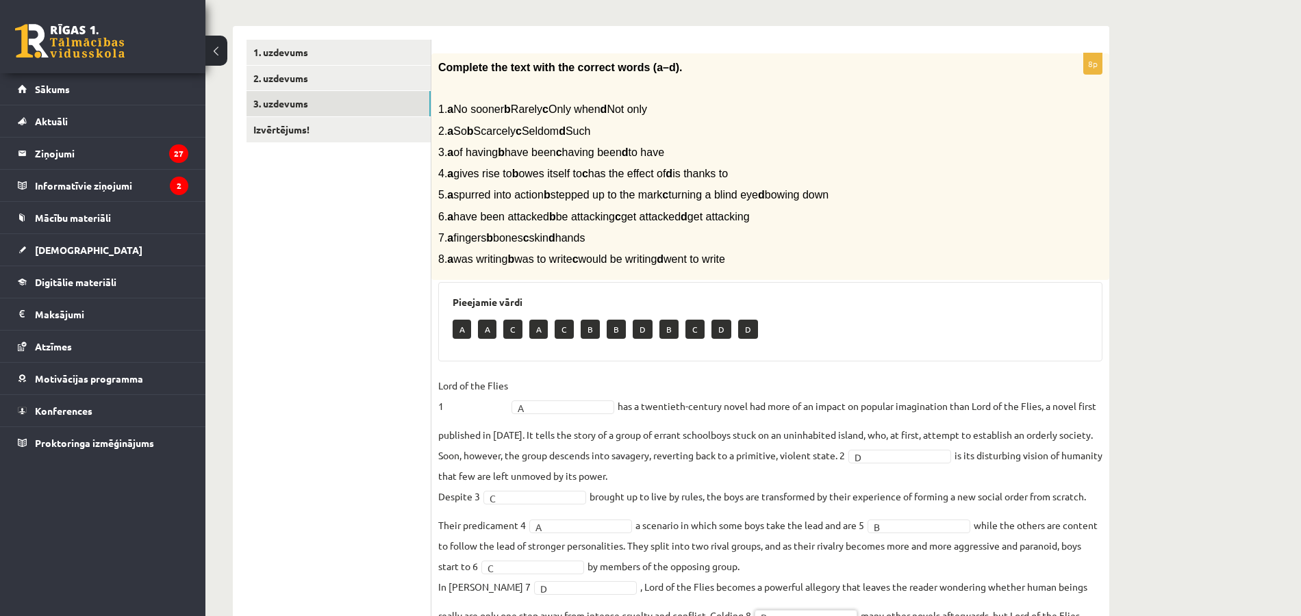
scroll to position [96, 0]
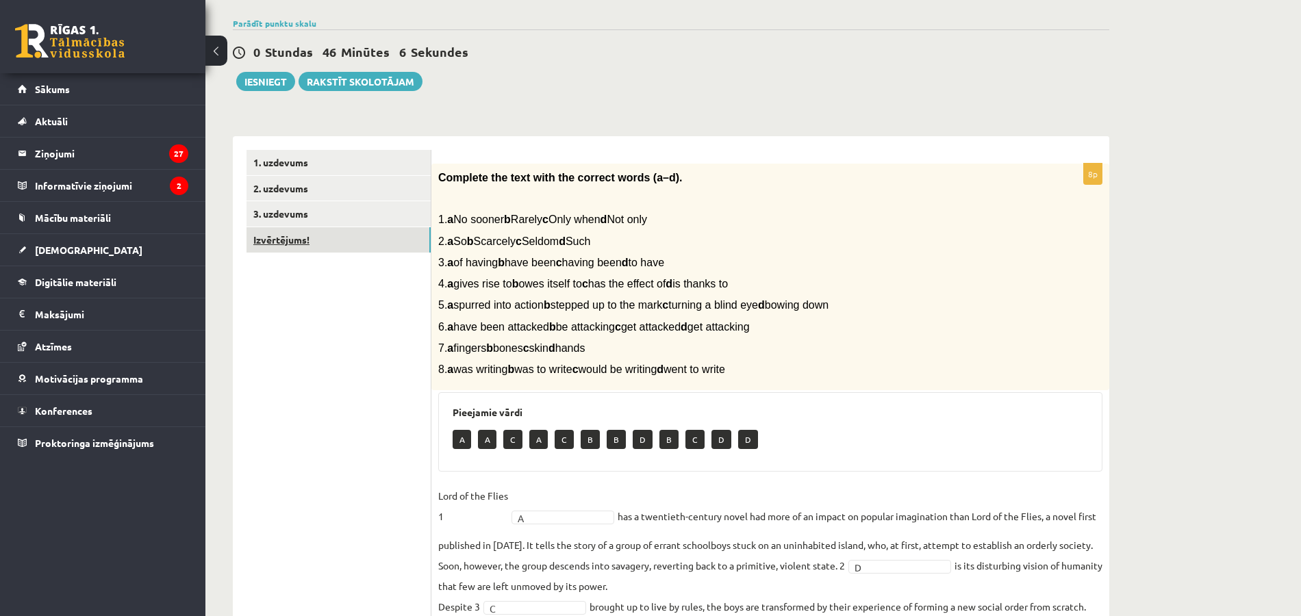
click at [342, 238] on link "Izvērtējums!" at bounding box center [338, 239] width 184 height 25
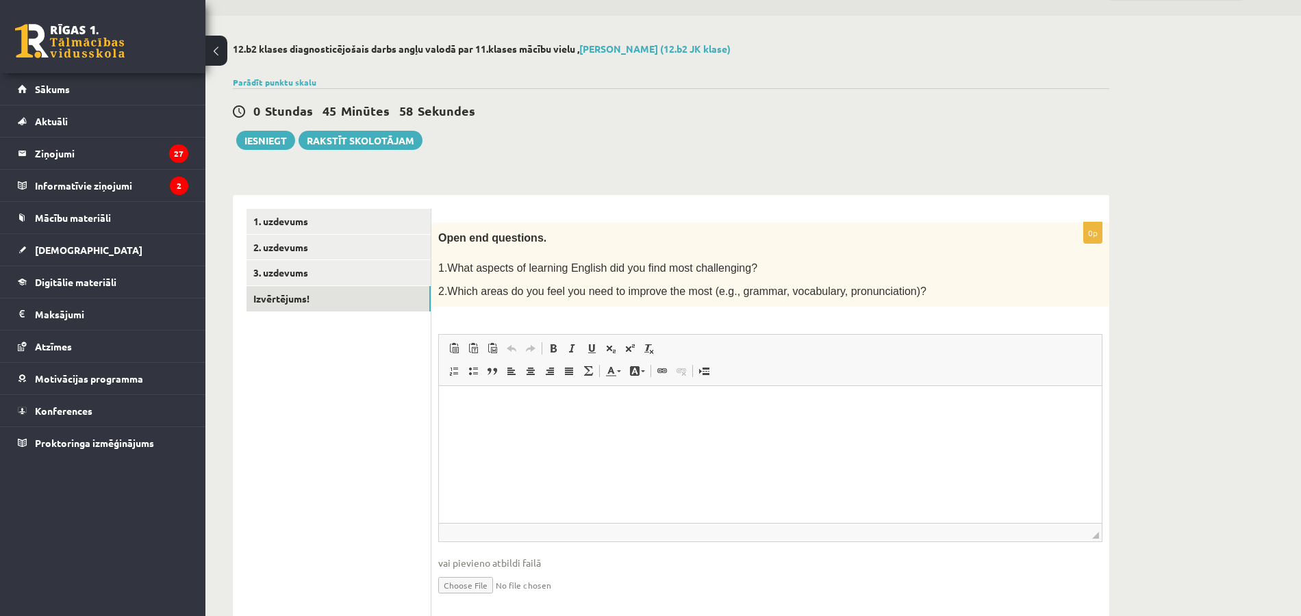
scroll to position [79, 0]
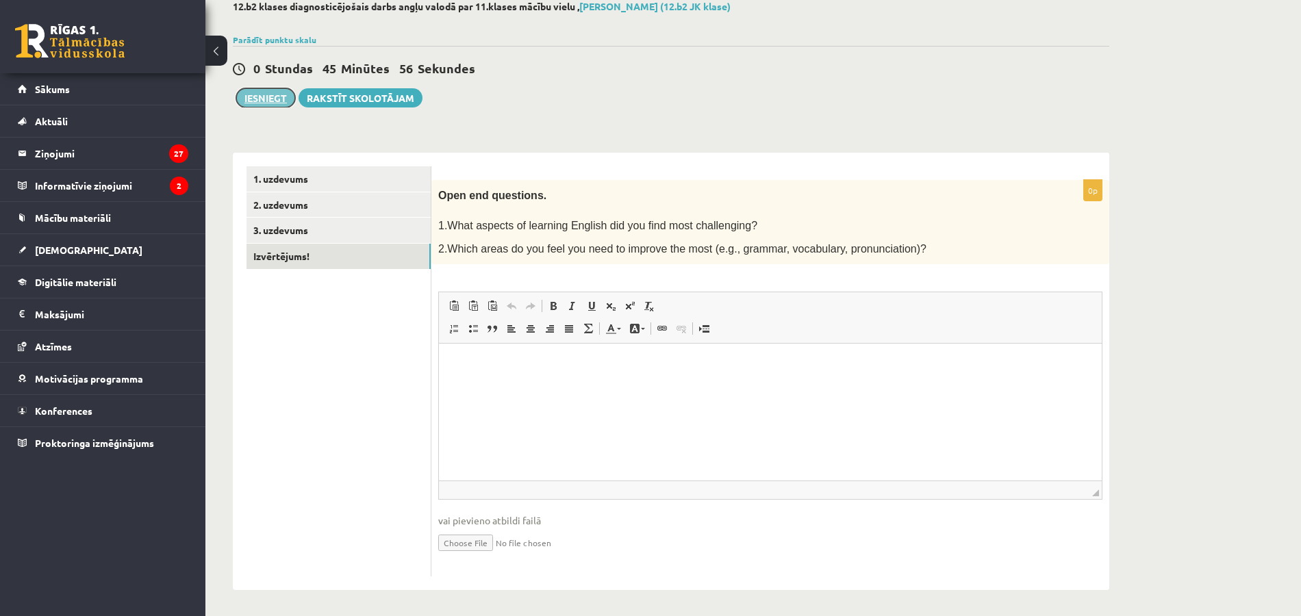
click at [277, 90] on button "Iesniegt" at bounding box center [265, 97] width 59 height 19
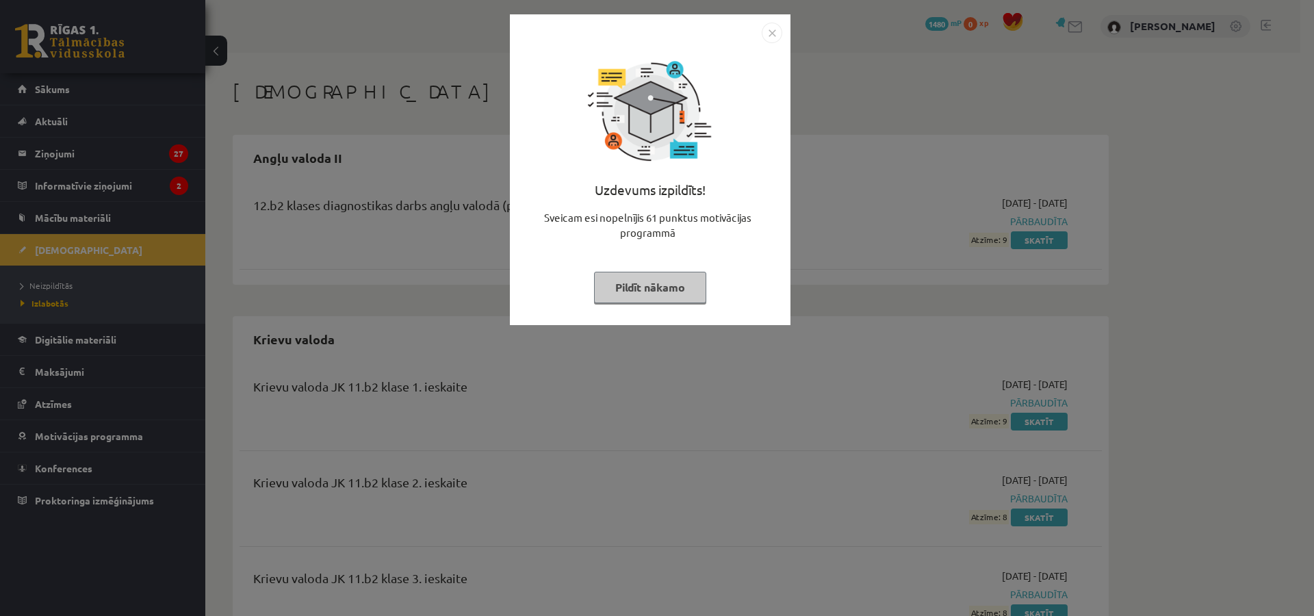
click at [774, 38] on img "Close" at bounding box center [772, 33] width 21 height 21
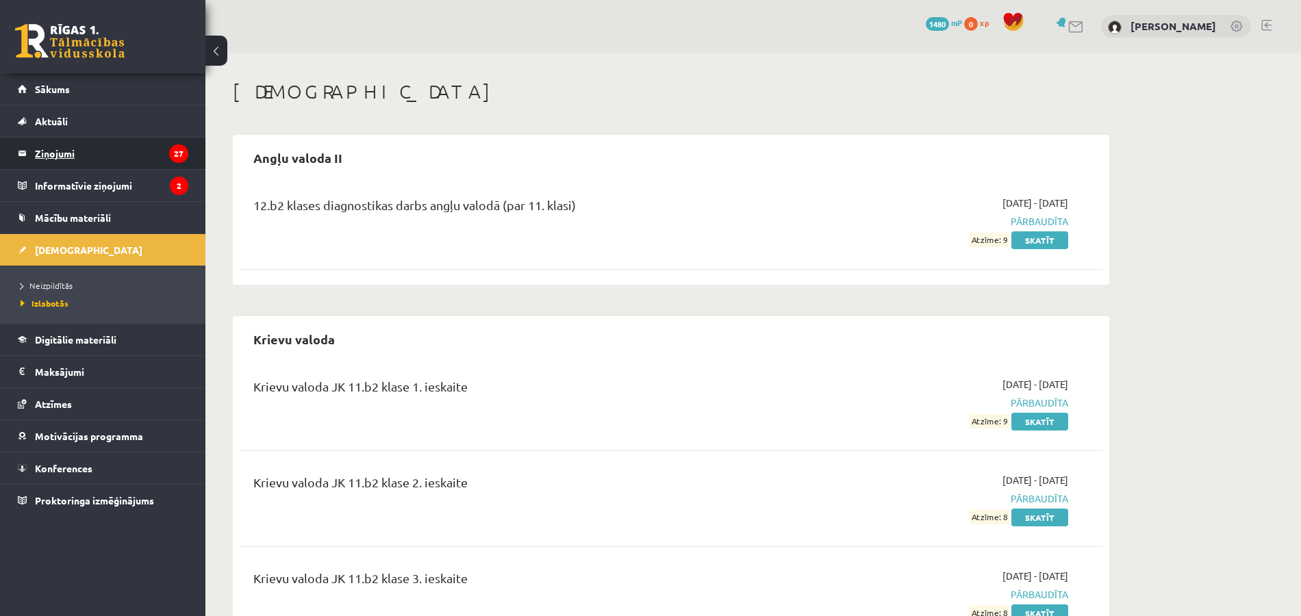
click at [147, 149] on legend "Ziņojumi 27" at bounding box center [111, 153] width 153 height 31
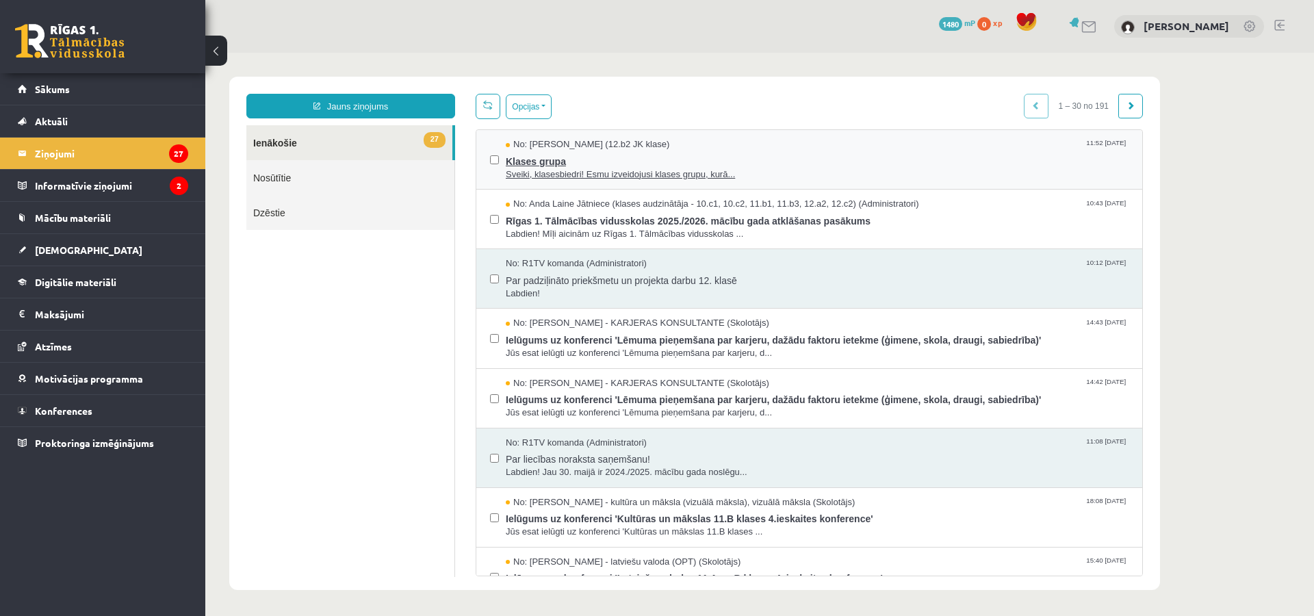
click at [593, 175] on span "Sveiki, klasesbiedri! Esmu izveidojusi klases grupu, kurā..." at bounding box center [817, 174] width 623 height 13
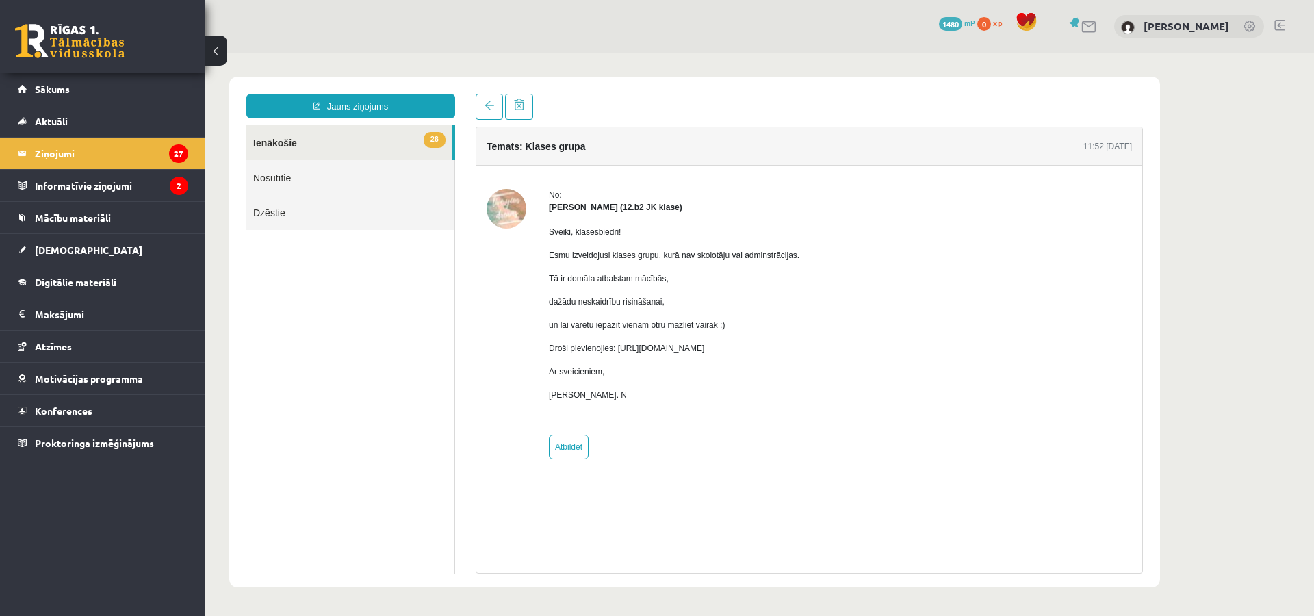
drag, startPoint x: 617, startPoint y: 346, endPoint x: 915, endPoint y: 344, distance: 297.8
click at [915, 344] on div "No: Marta Laura Neļķe (12.b2 JK klase) Sveiki, klasesbiedri! Esmu izveidojusi k…" at bounding box center [810, 324] width 646 height 270
copy p "https://chat.whatsapp.com/HkebWIL1WZ7H6GQitIshfE?mode=ems_copy_c"
click at [109, 409] on link "Konferences" at bounding box center [103, 410] width 170 height 31
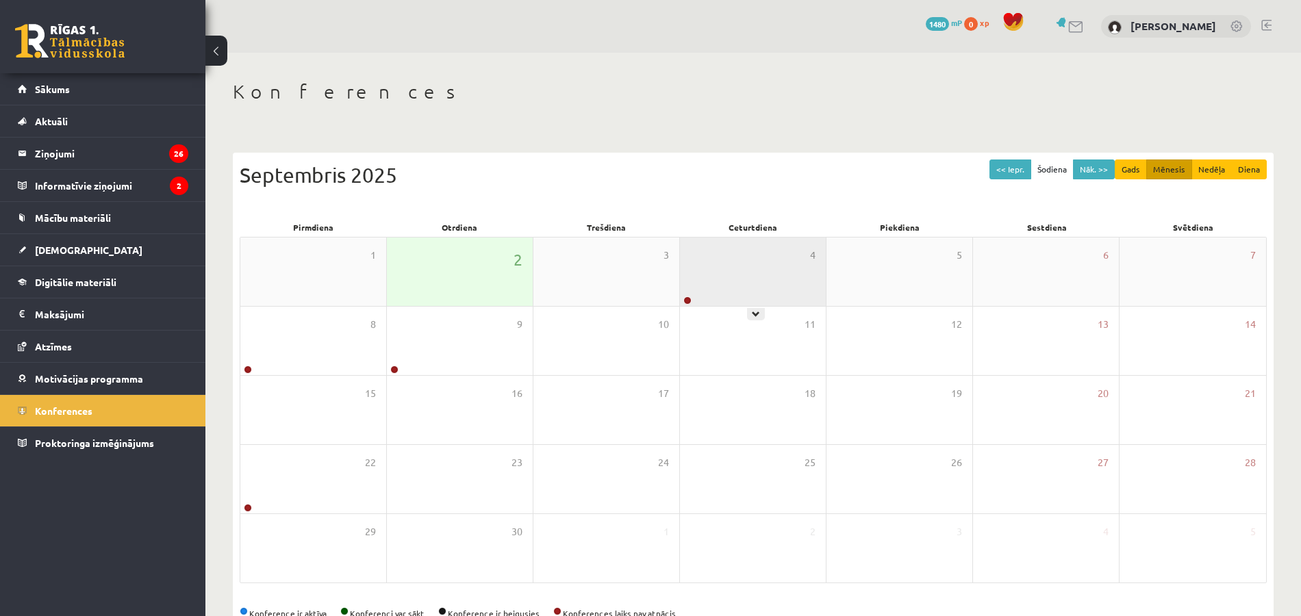
click at [753, 292] on div "4" at bounding box center [753, 272] width 146 height 68
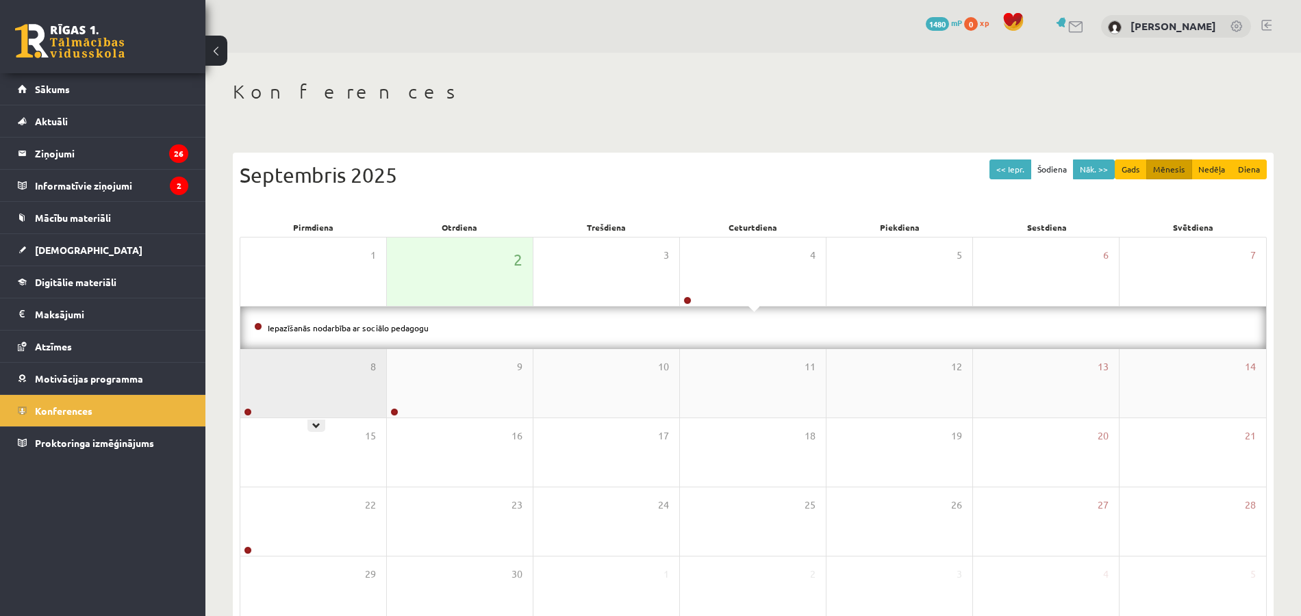
click at [344, 394] on div "8" at bounding box center [313, 383] width 146 height 68
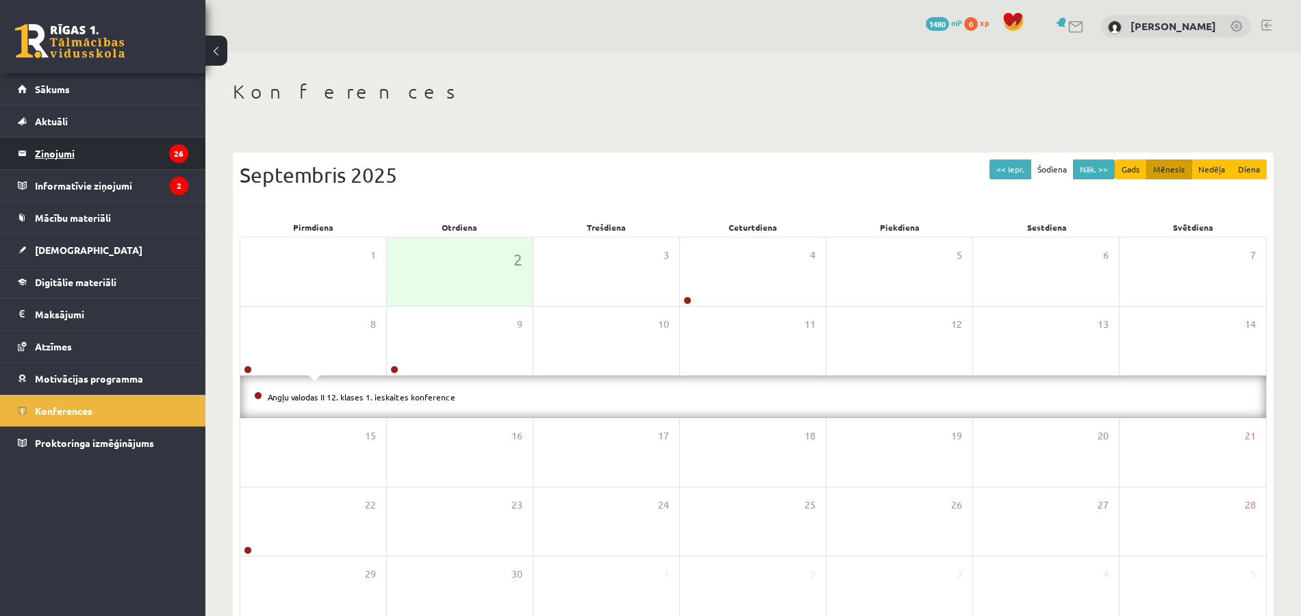
click at [152, 149] on legend "Ziņojumi 26" at bounding box center [111, 153] width 153 height 31
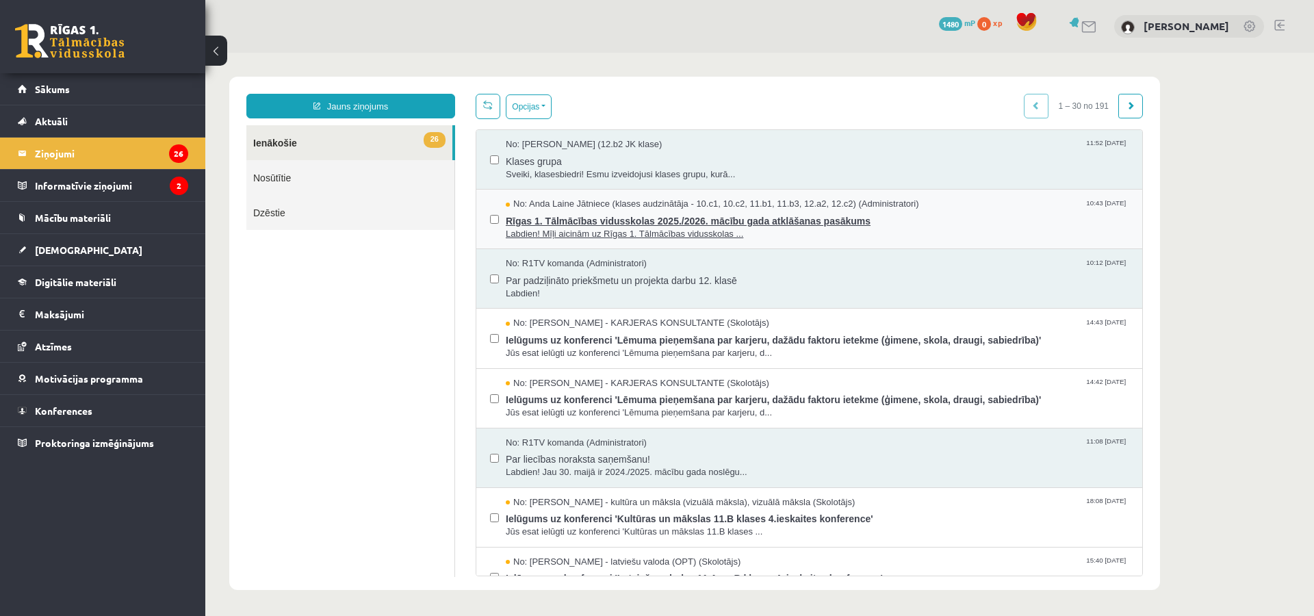
click at [736, 232] on span "Labdien! Mīļi aicinām uz Rīgas 1. Tālmācības vidusskolas ..." at bounding box center [817, 234] width 623 height 13
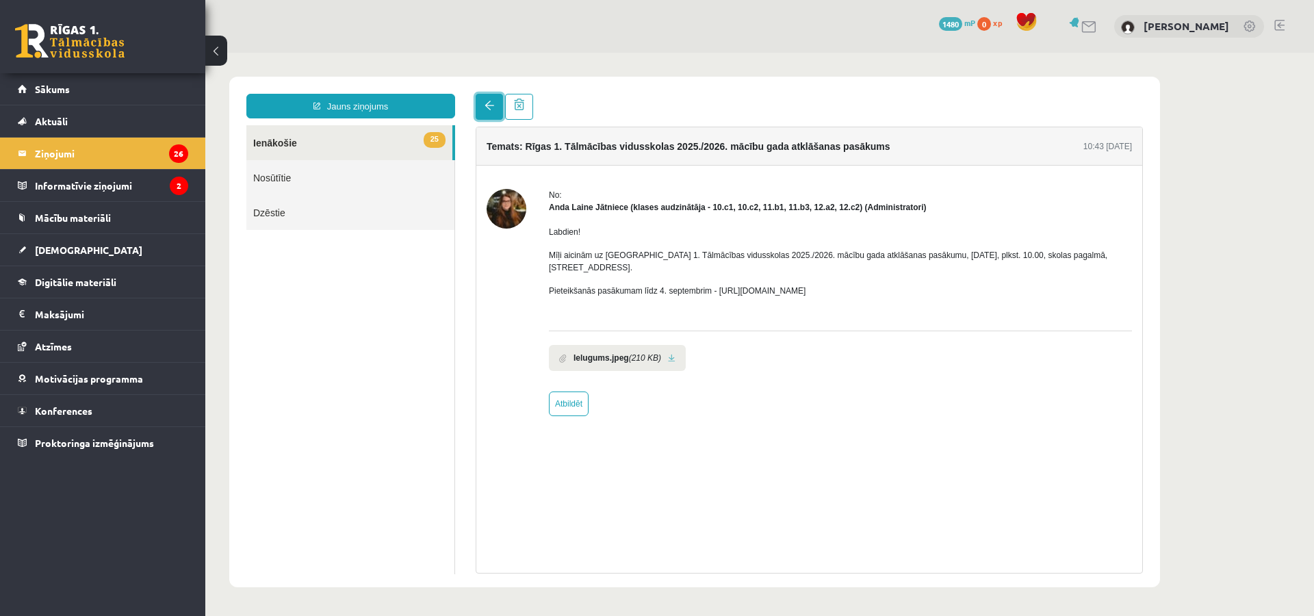
click at [486, 100] on link at bounding box center [489, 107] width 27 height 26
click at [162, 188] on legend "Informatīvie ziņojumi 2" at bounding box center [111, 185] width 153 height 31
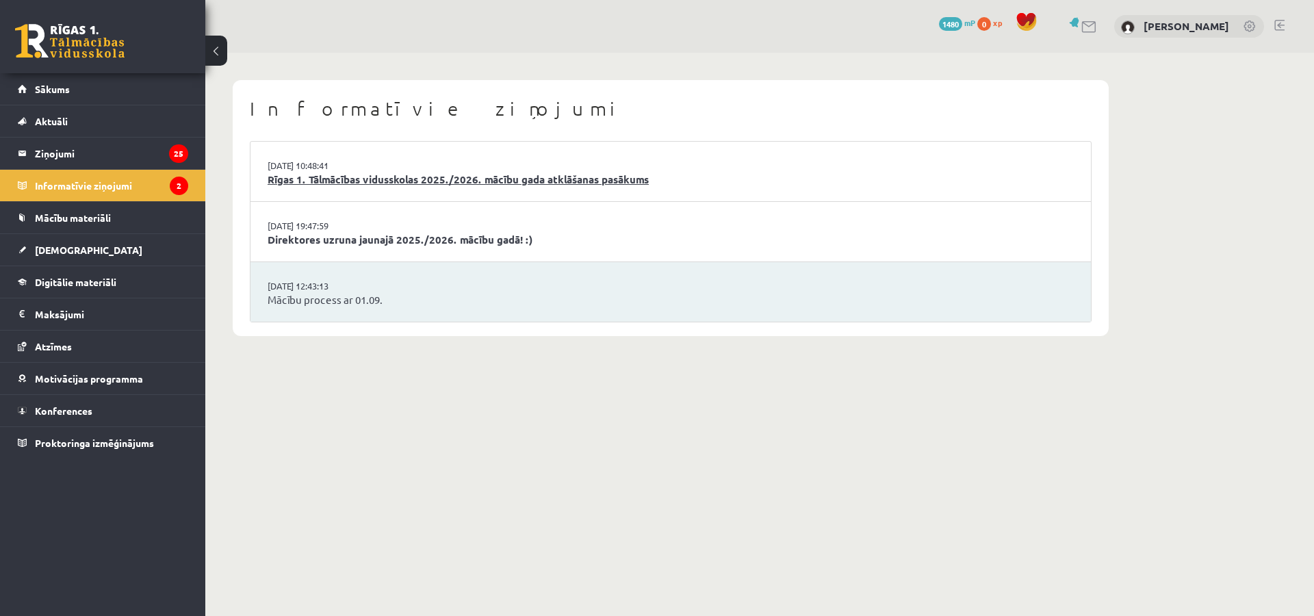
click at [306, 177] on link "Rīgas 1. Tālmācības vidusskolas 2025./2026. mācību gada atklāšanas pasākums" at bounding box center [671, 180] width 806 height 16
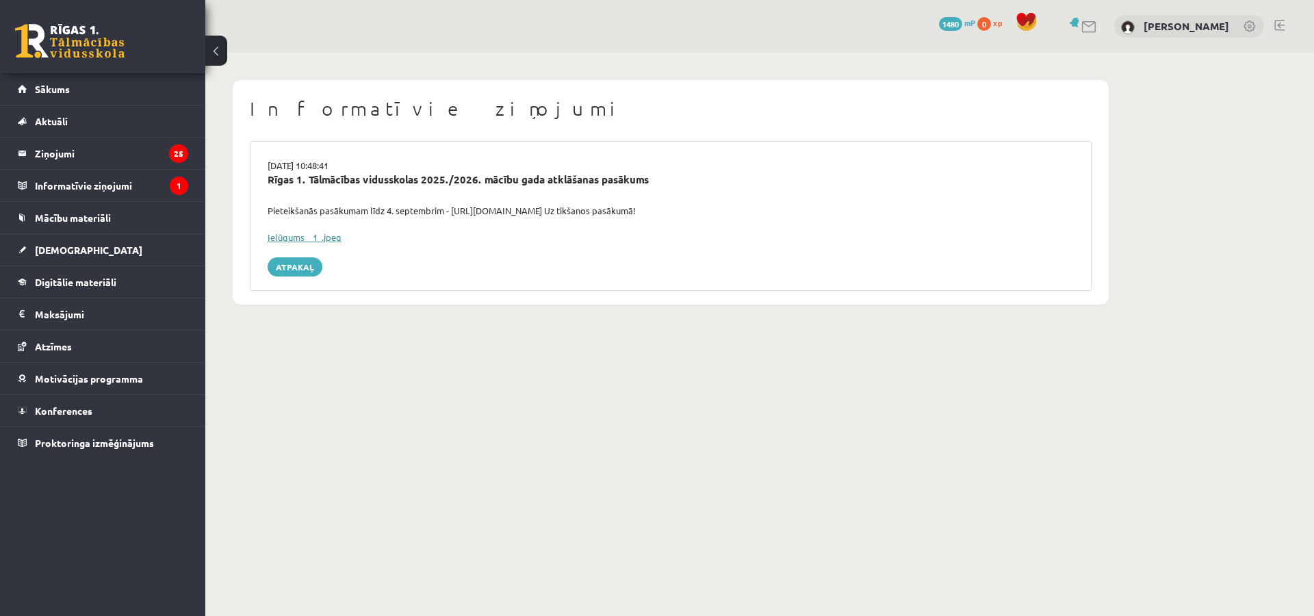
click at [313, 234] on link "Ielūgums__1_.jpeg" at bounding box center [305, 237] width 74 height 12
click at [121, 242] on link "[DEMOGRAPHIC_DATA]" at bounding box center [103, 249] width 170 height 31
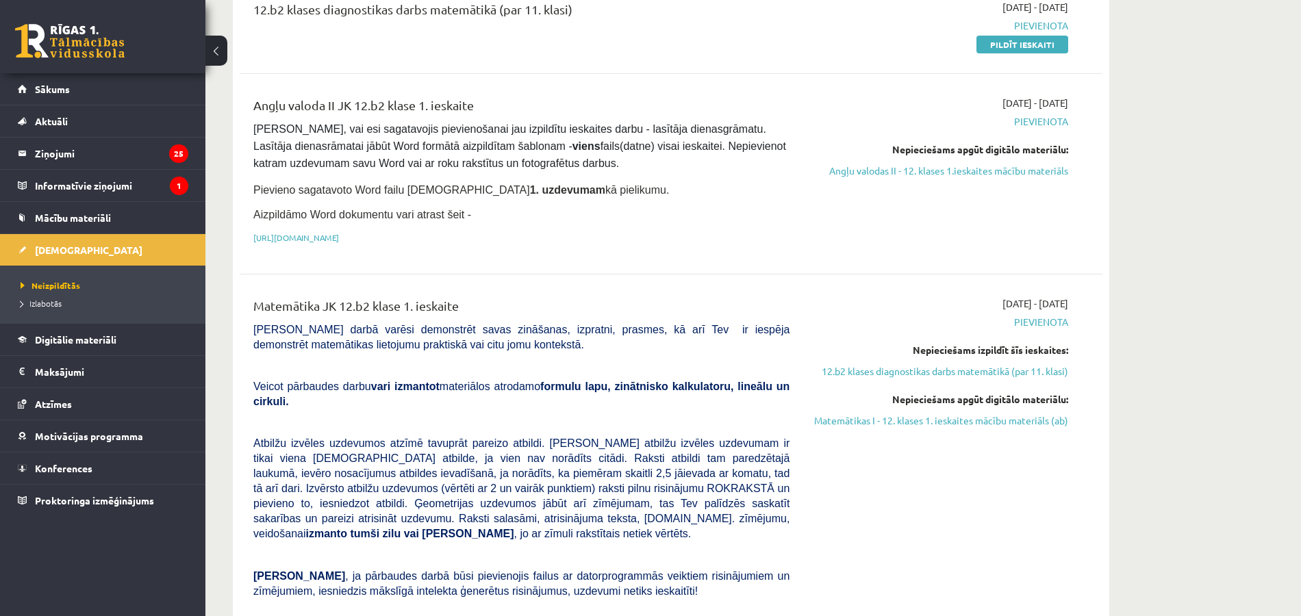
scroll to position [183, 0]
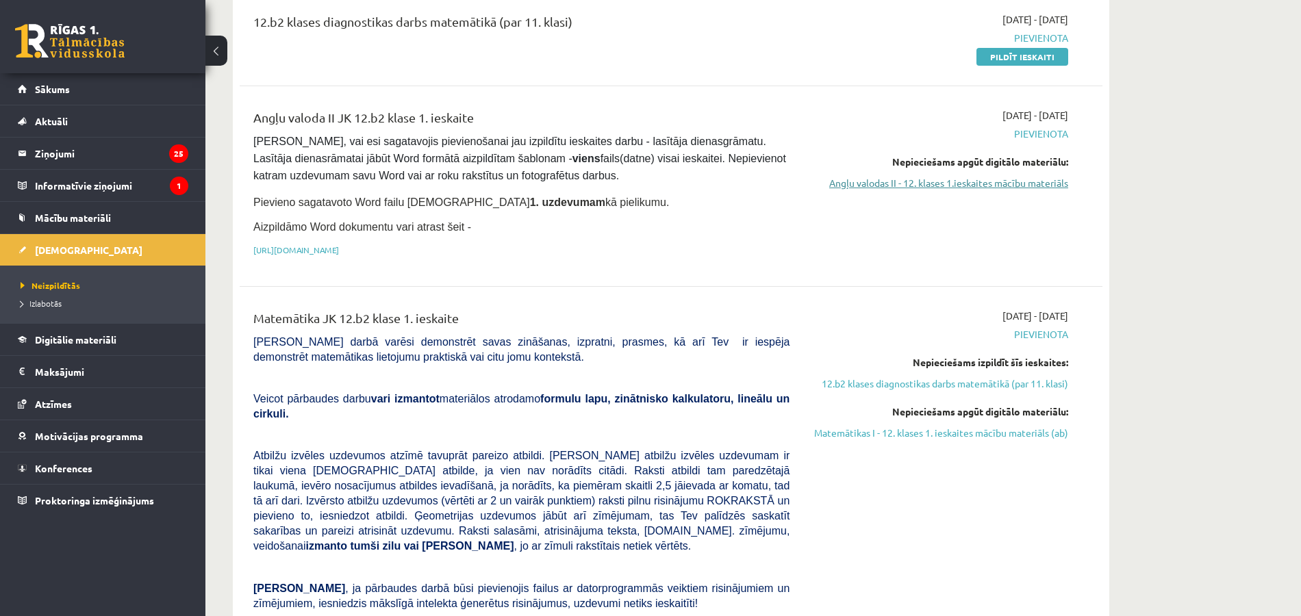
click at [1016, 186] on link "Angļu valodas II - 12. klases 1.ieskaites mācību materiāls" at bounding box center [939, 183] width 258 height 14
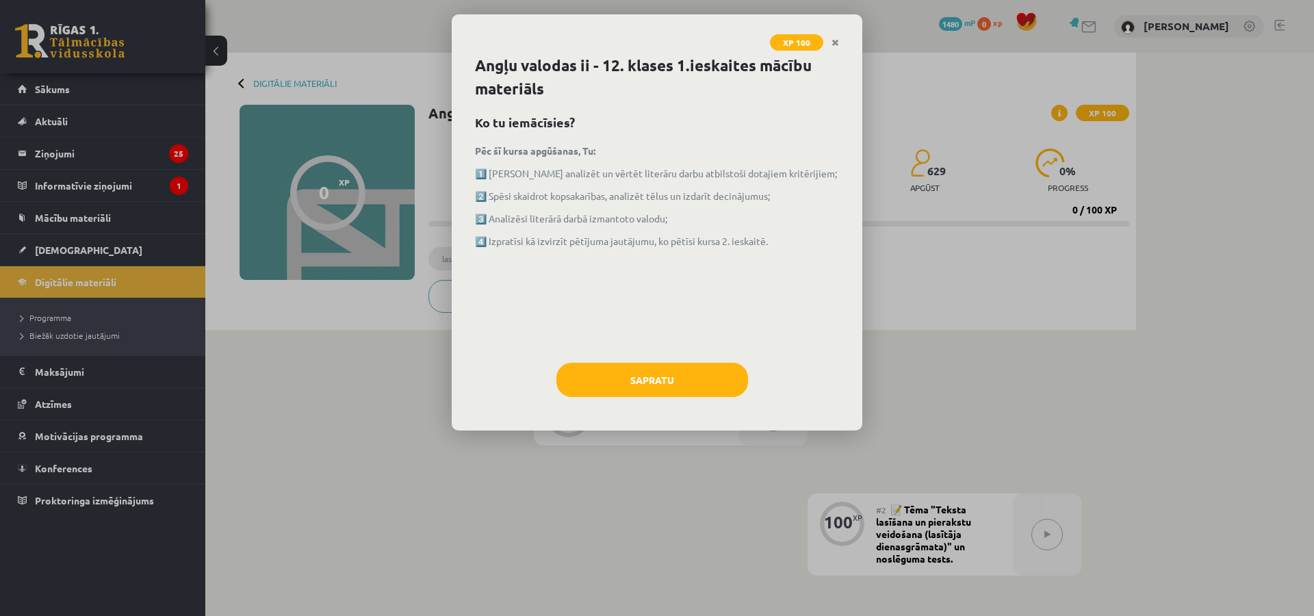
click at [686, 398] on div "Sapratu" at bounding box center [657, 385] width 364 height 44
click at [697, 381] on button "Sapratu" at bounding box center [653, 380] width 192 height 34
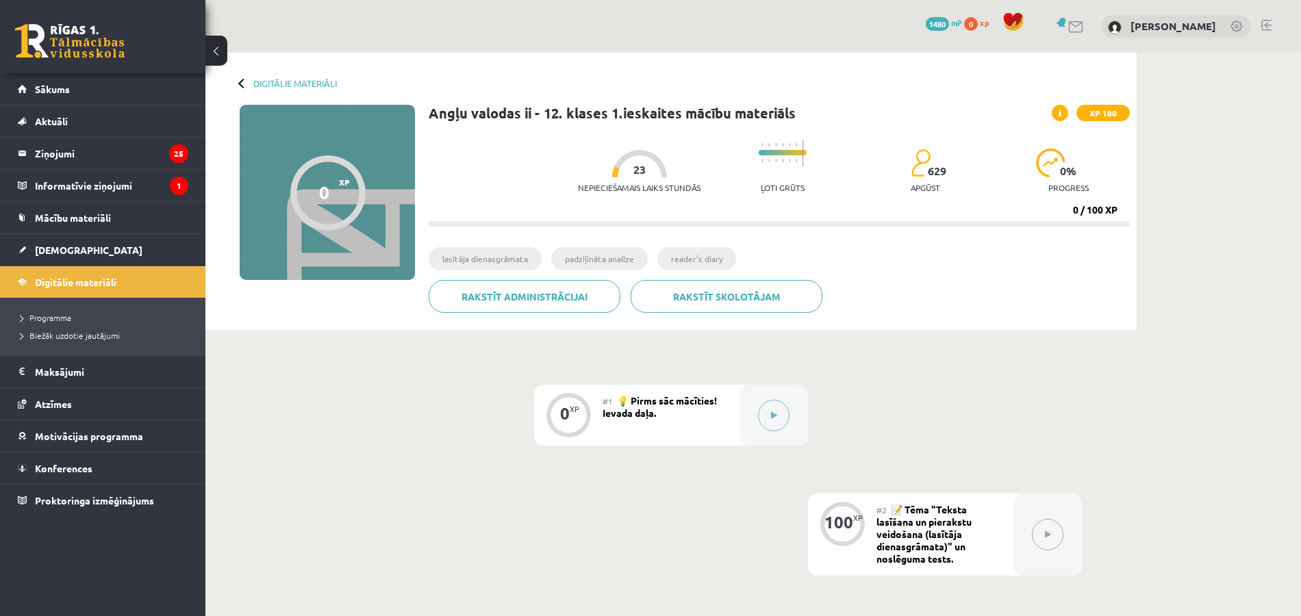
click at [1045, 534] on icon at bounding box center [1048, 535] width 6 height 8
click at [745, 416] on div at bounding box center [773, 415] width 68 height 61
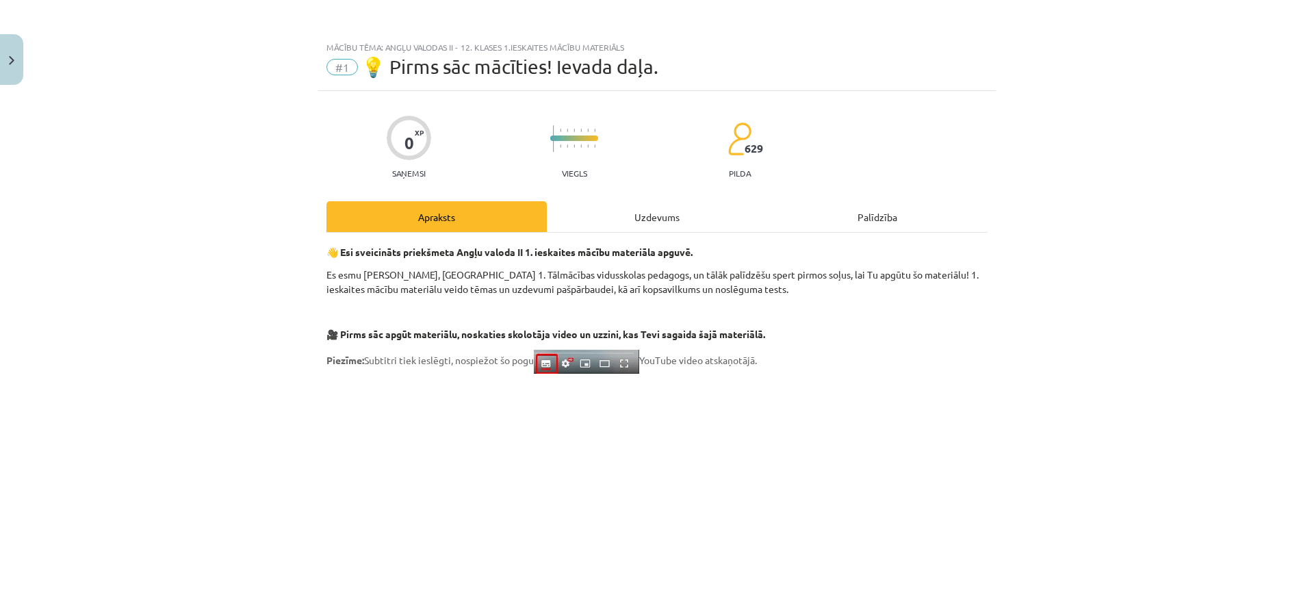
click at [675, 210] on div "Uzdevums" at bounding box center [657, 216] width 220 height 31
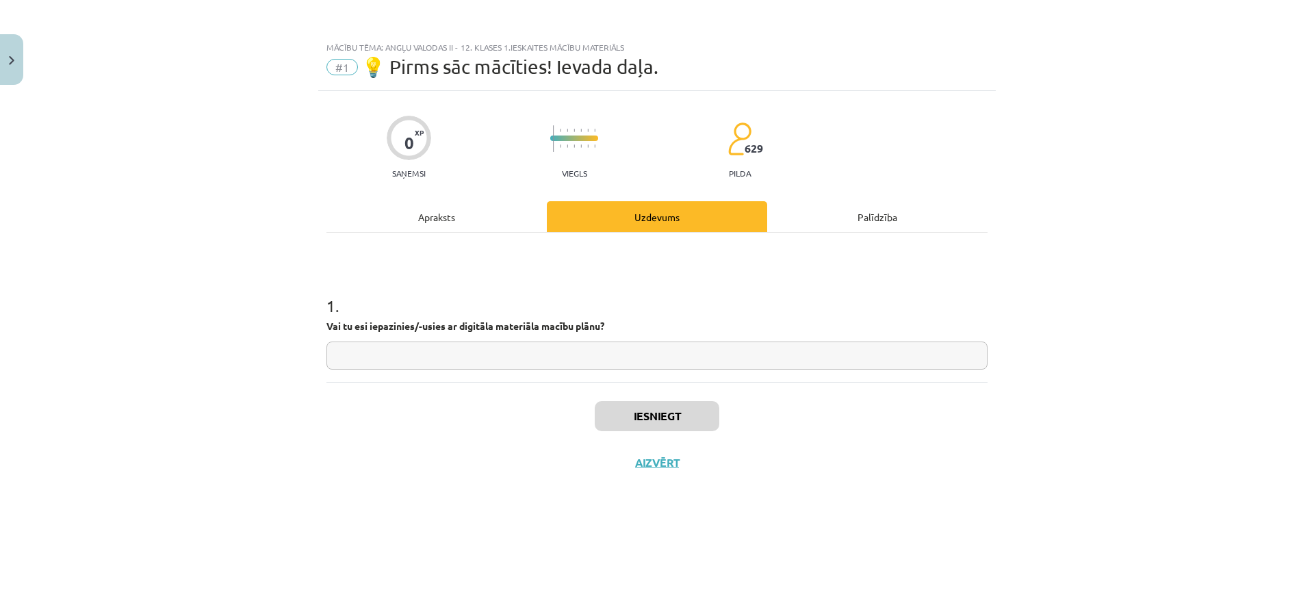
click at [687, 358] on input "text" at bounding box center [657, 356] width 661 height 28
type input "**"
click at [694, 420] on button "Iesniegt" at bounding box center [657, 416] width 125 height 30
click at [689, 475] on button "Nākamā nodarbība" at bounding box center [657, 471] width 134 height 31
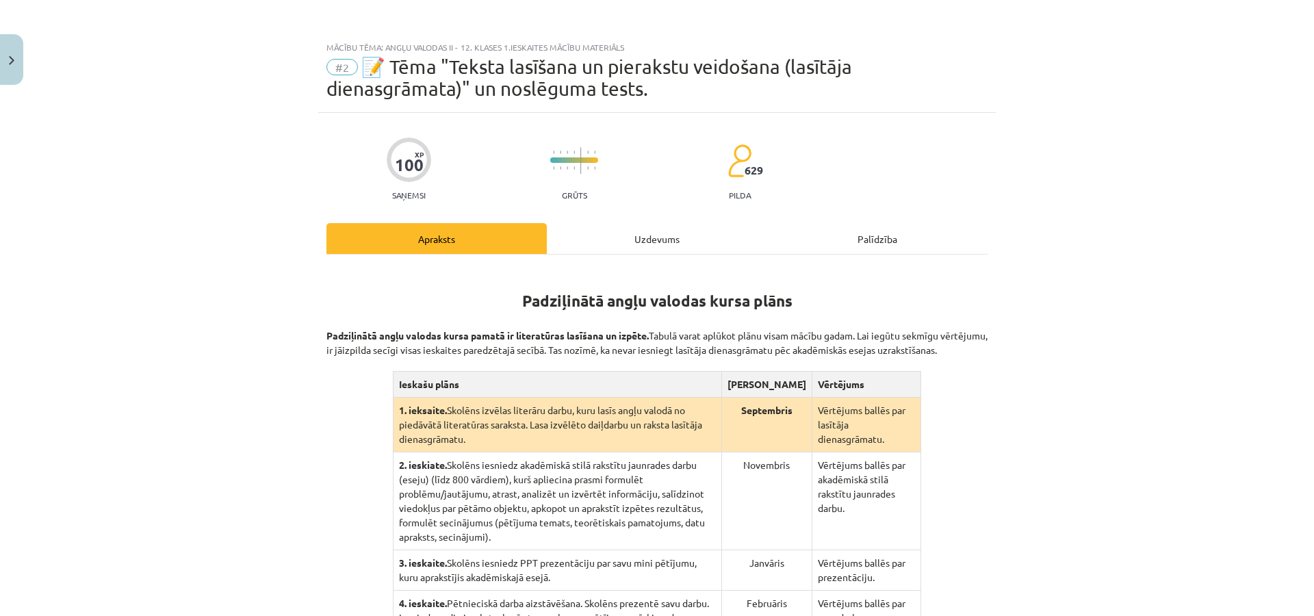
click at [665, 237] on div "Uzdevums" at bounding box center [657, 238] width 220 height 31
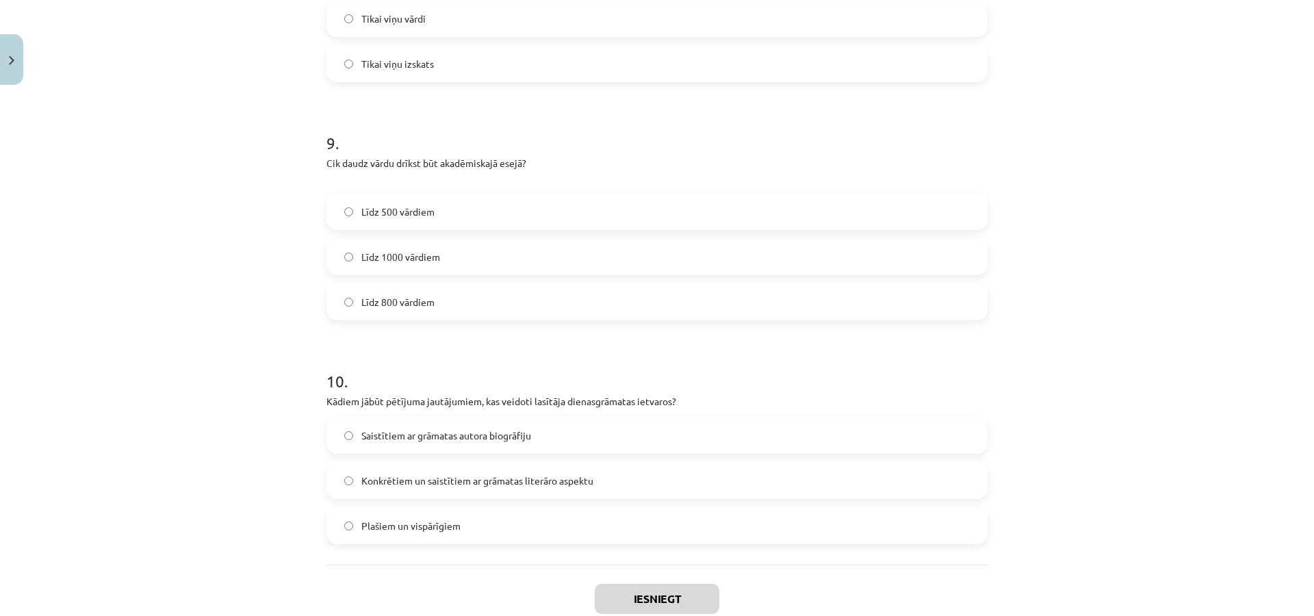
scroll to position [2062, 0]
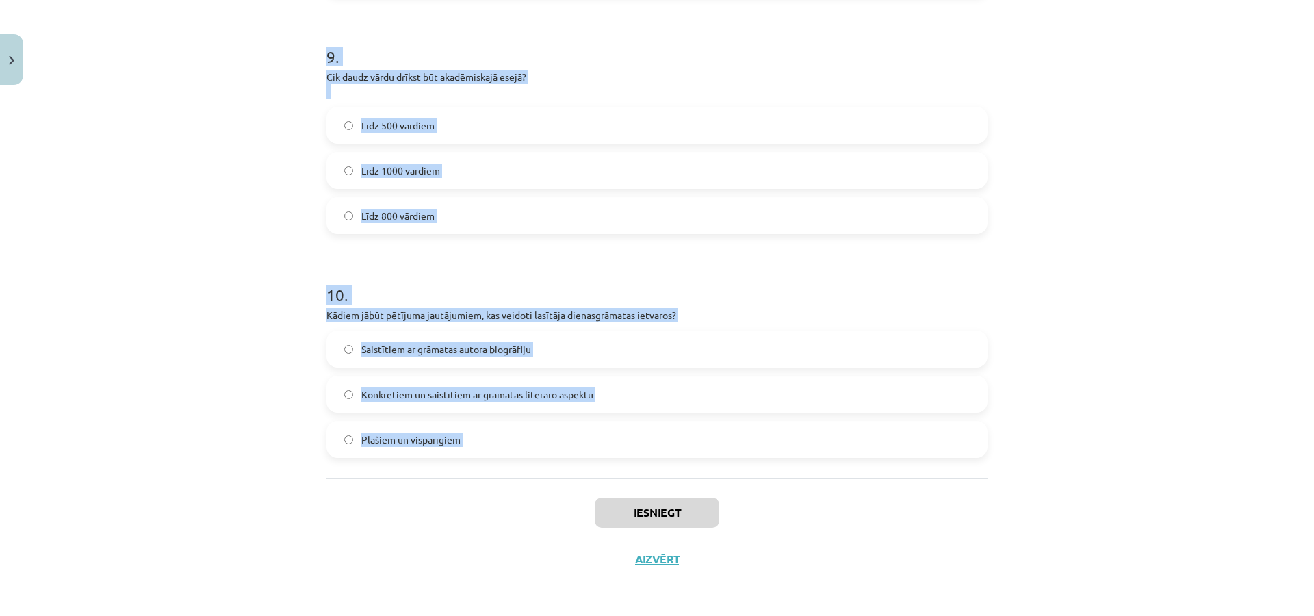
drag, startPoint x: 319, startPoint y: 348, endPoint x: 508, endPoint y: 502, distance: 244.2
